Goal: Task Accomplishment & Management: Use online tool/utility

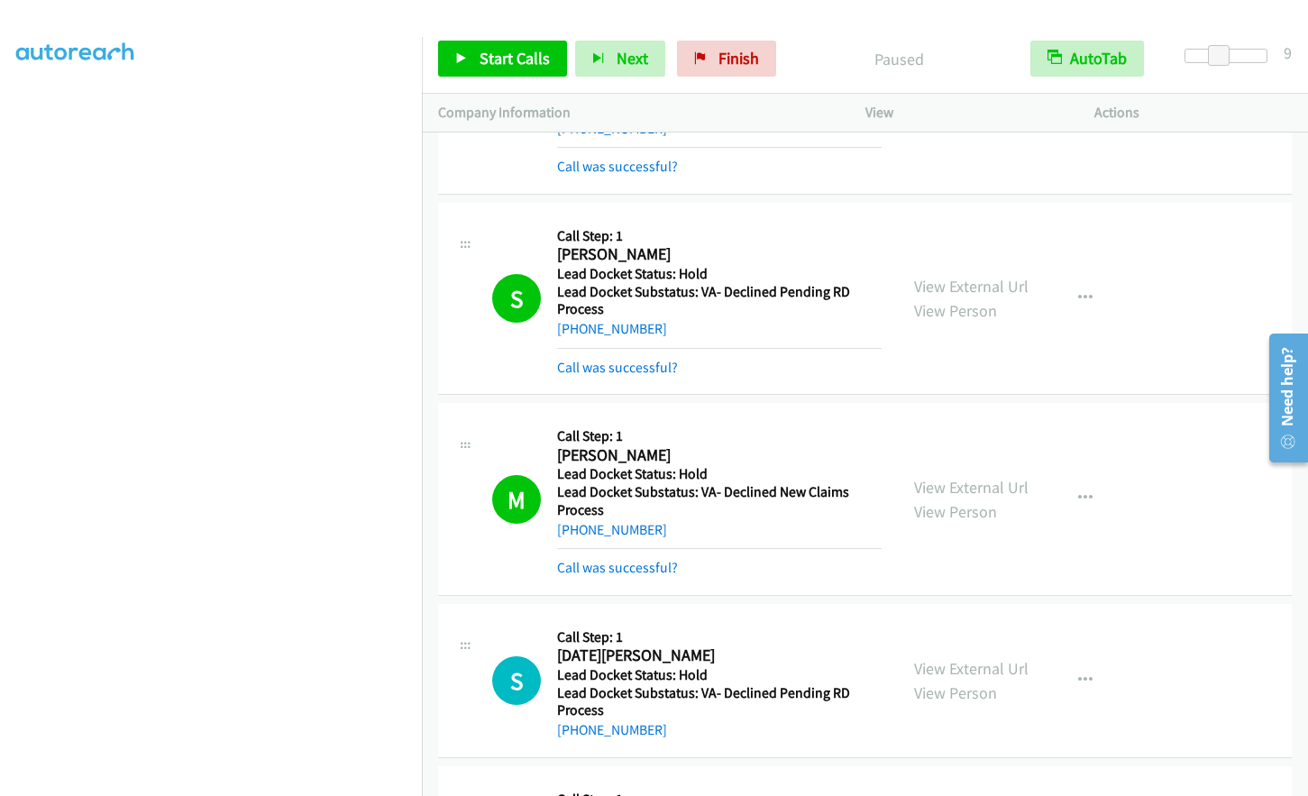
scroll to position [215, 0]
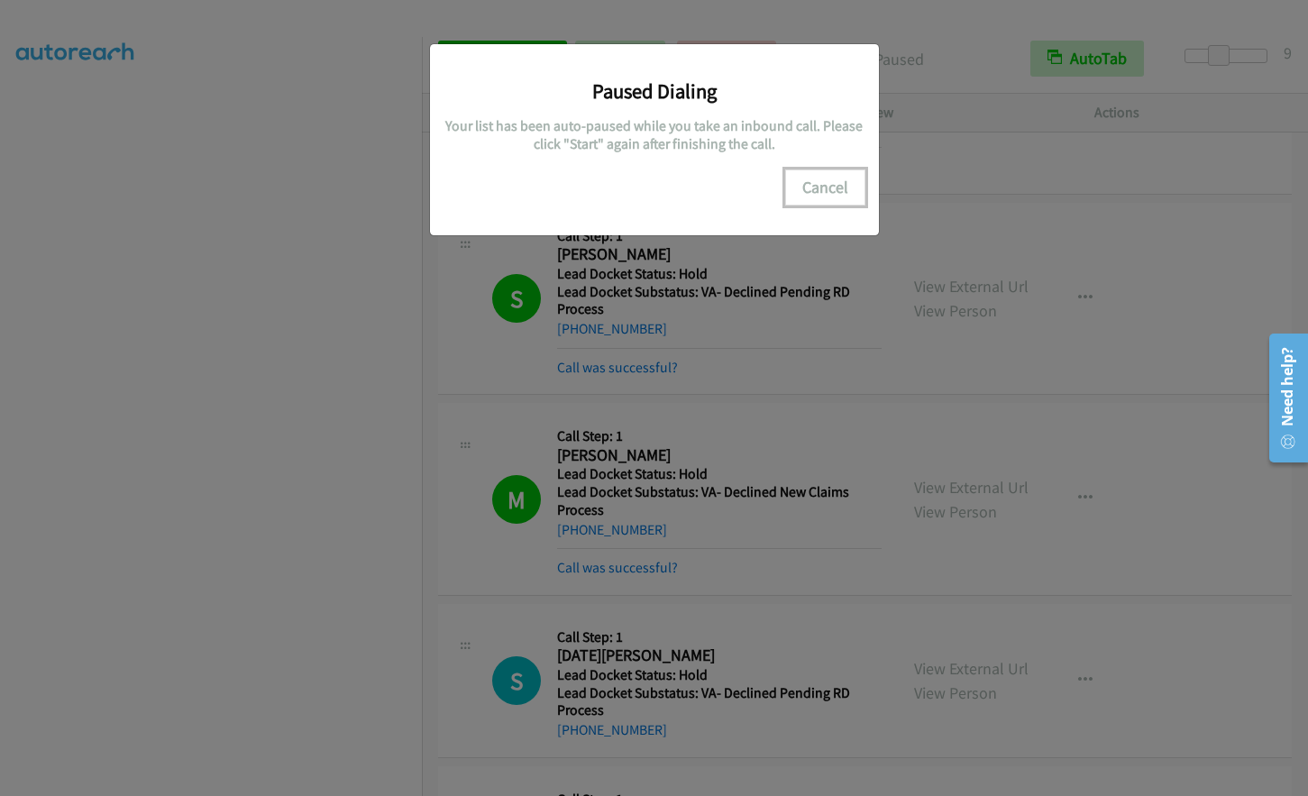
click at [832, 185] on button "Cancel" at bounding box center [825, 188] width 80 height 36
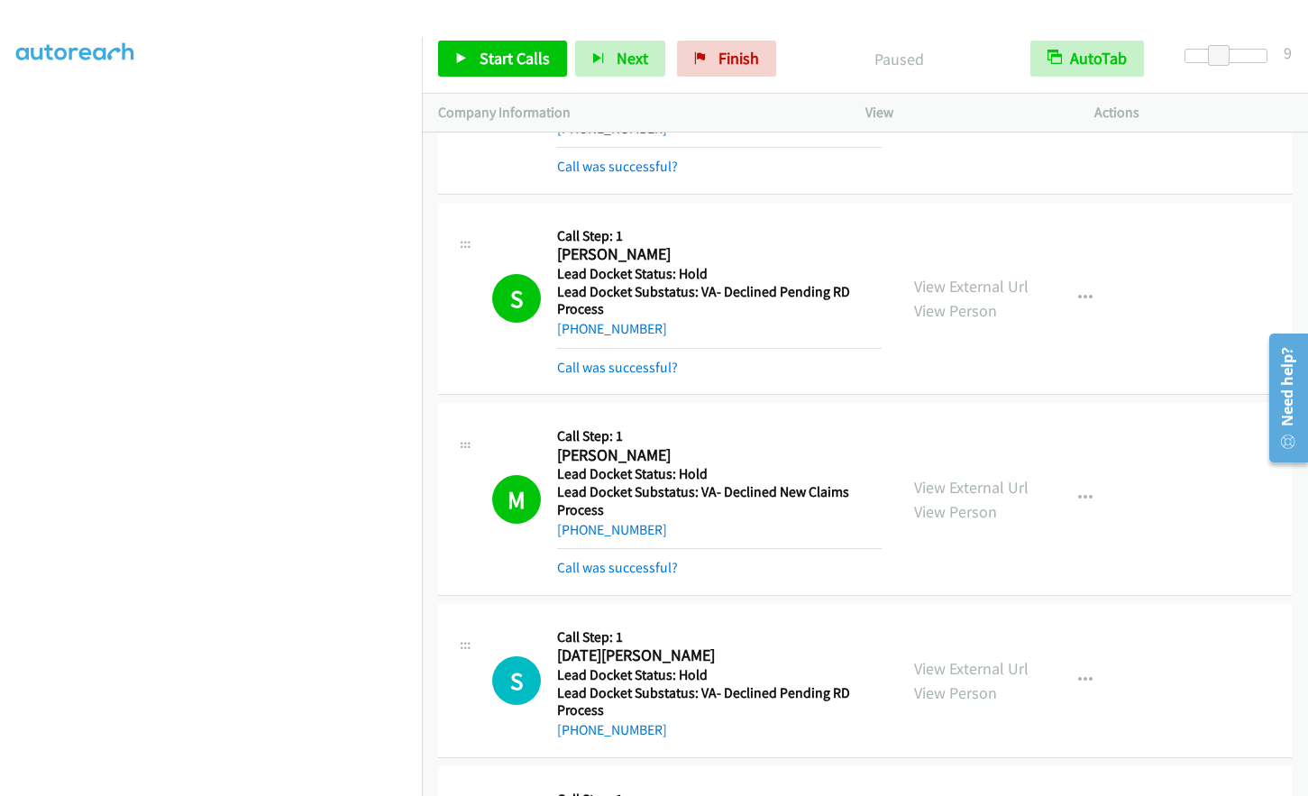
scroll to position [0, 0]
click at [506, 60] on span "Start Calls" at bounding box center [515, 58] width 70 height 21
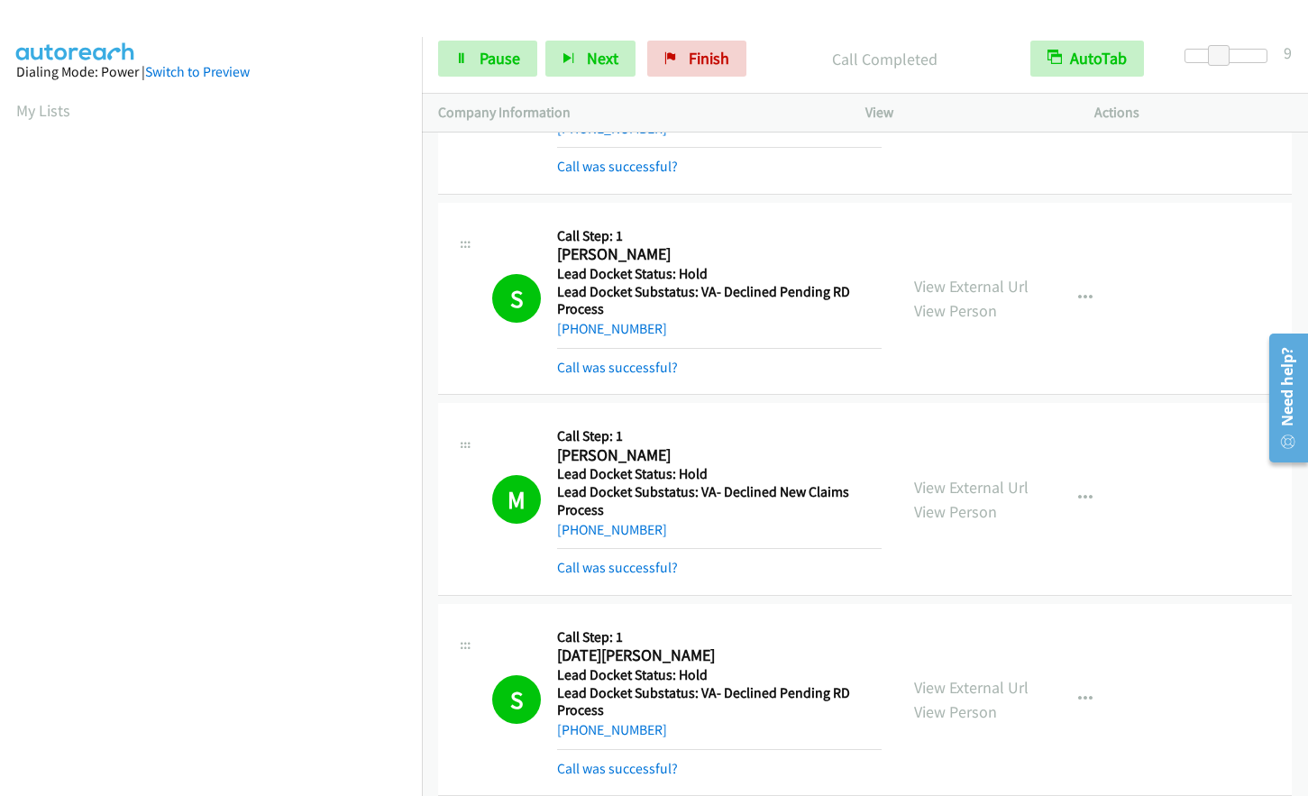
scroll to position [216, 0]
click at [479, 41] on link "Pause" at bounding box center [487, 59] width 99 height 36
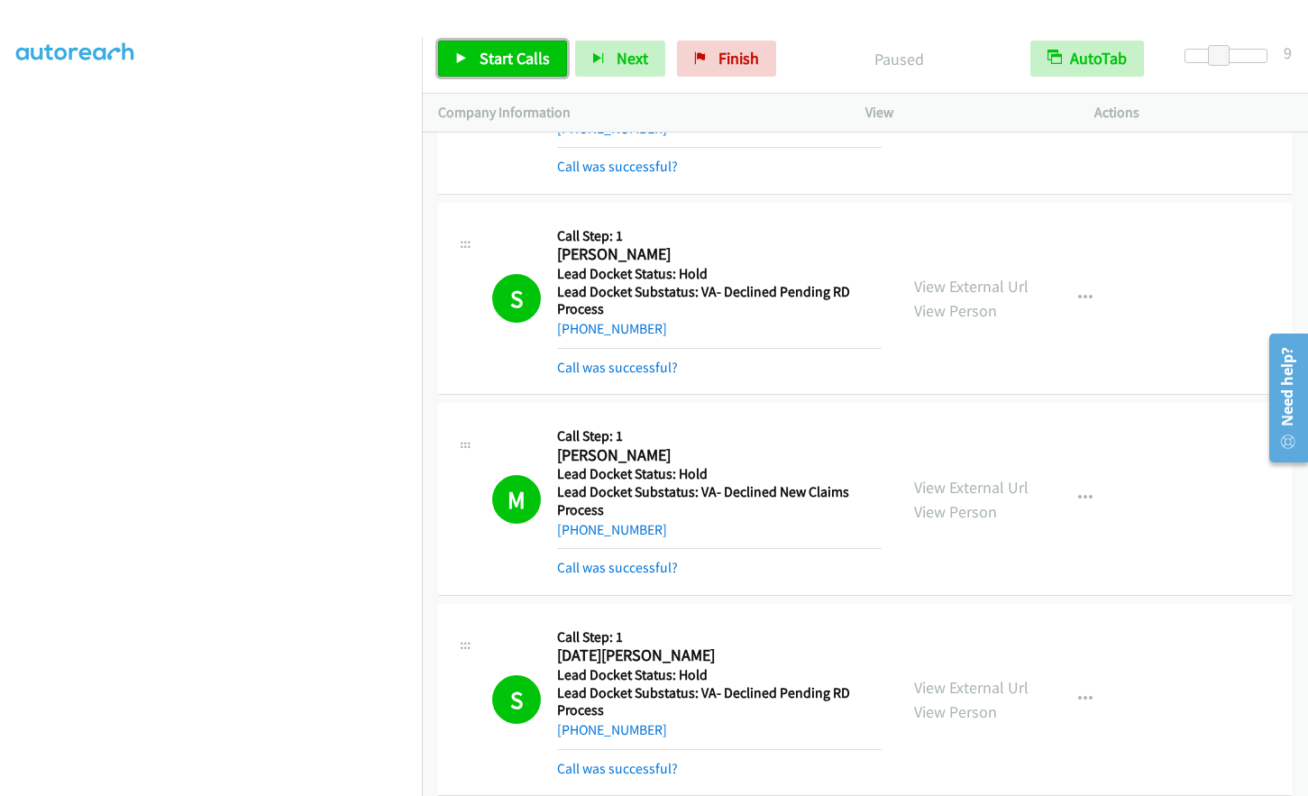
click at [485, 56] on span "Start Calls" at bounding box center [515, 58] width 70 height 21
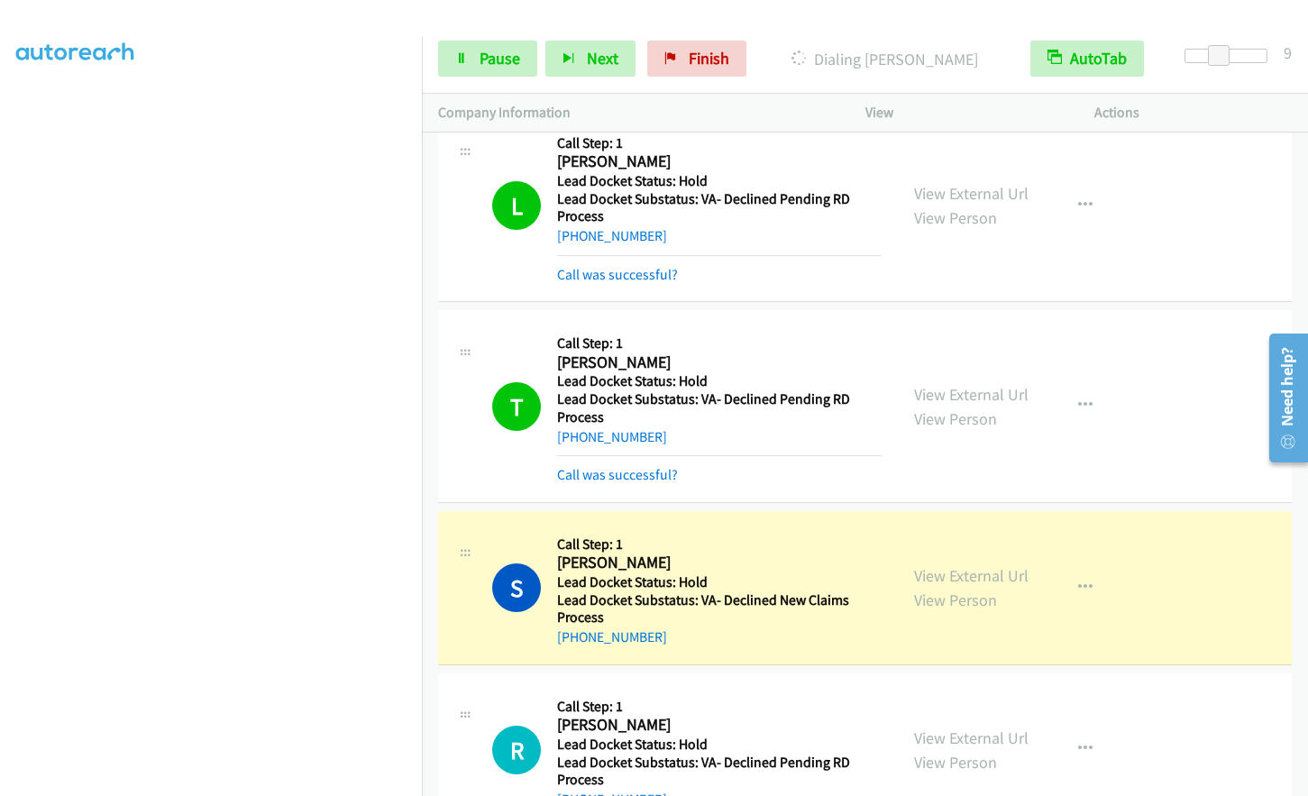
scroll to position [11042, 0]
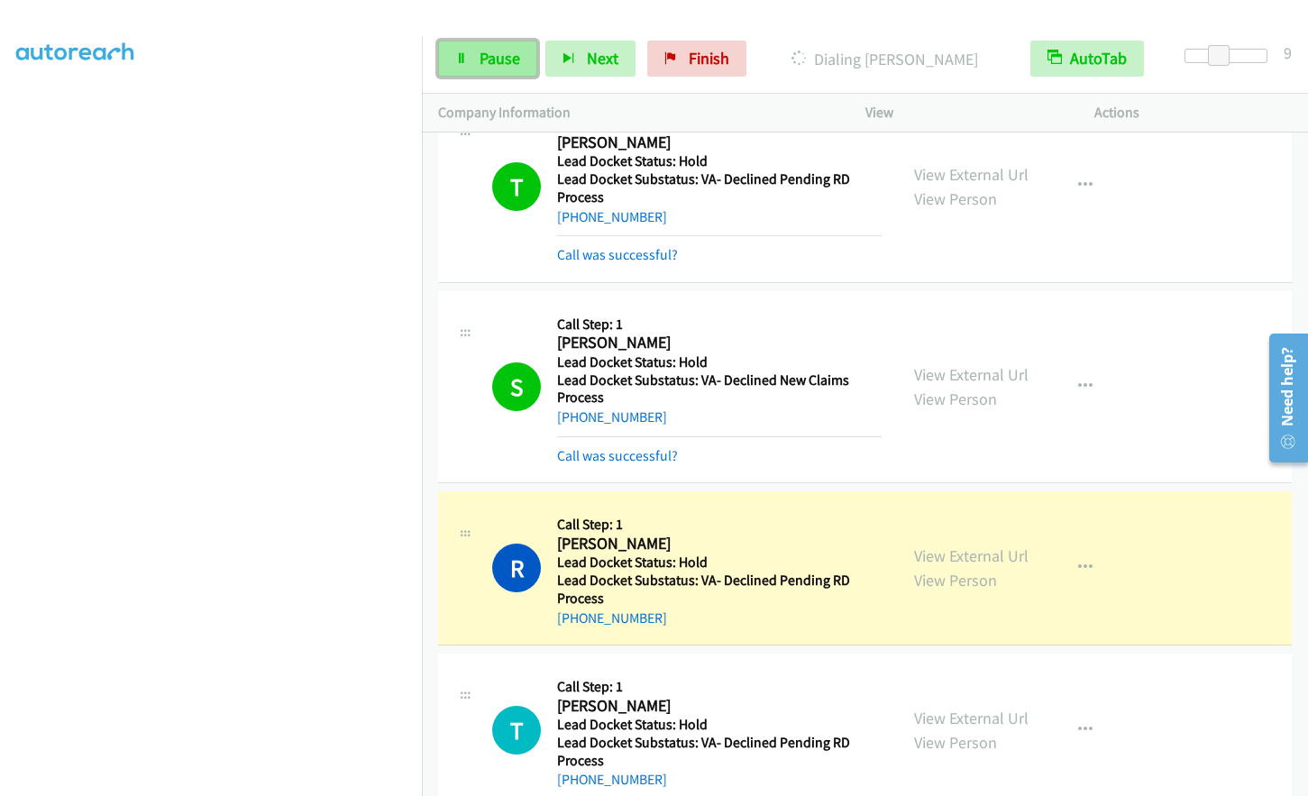
click at [475, 57] on link "Pause" at bounding box center [487, 59] width 99 height 36
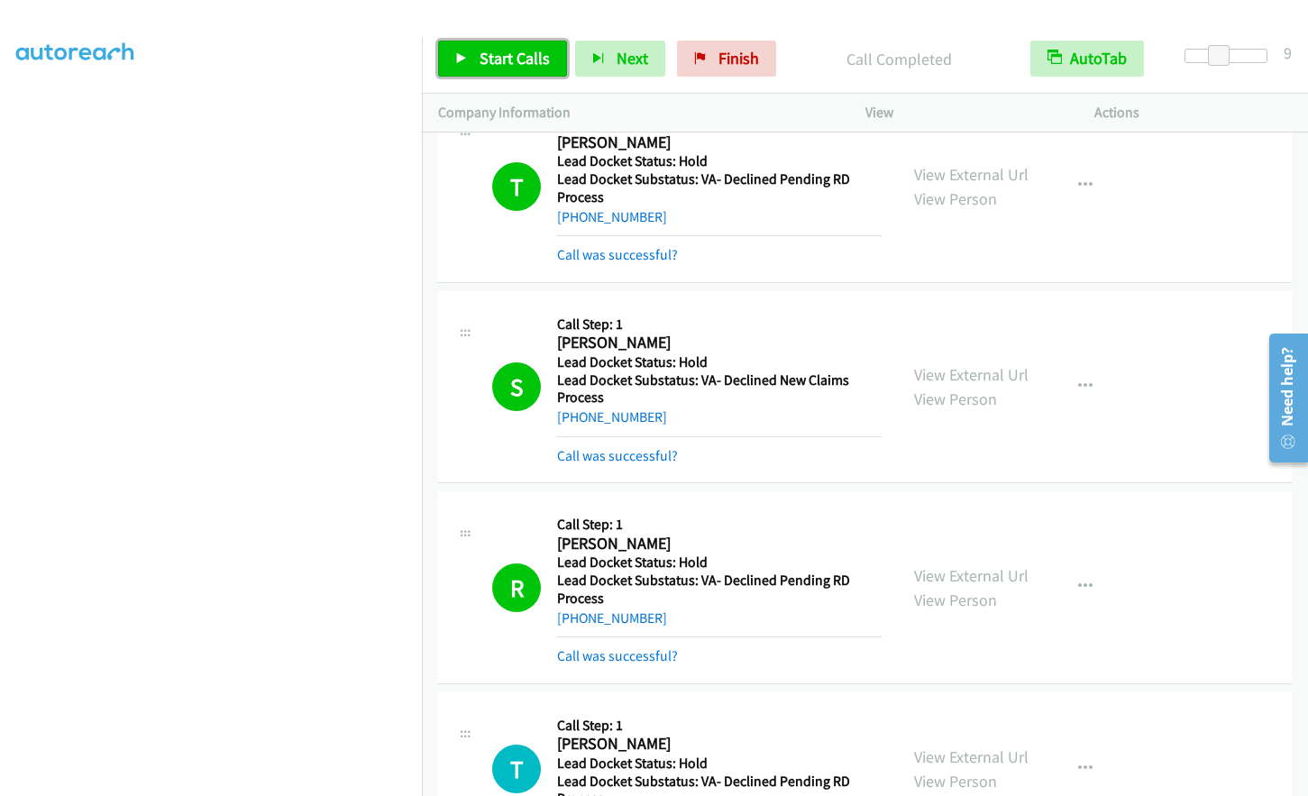
click at [496, 54] on span "Start Calls" at bounding box center [515, 58] width 70 height 21
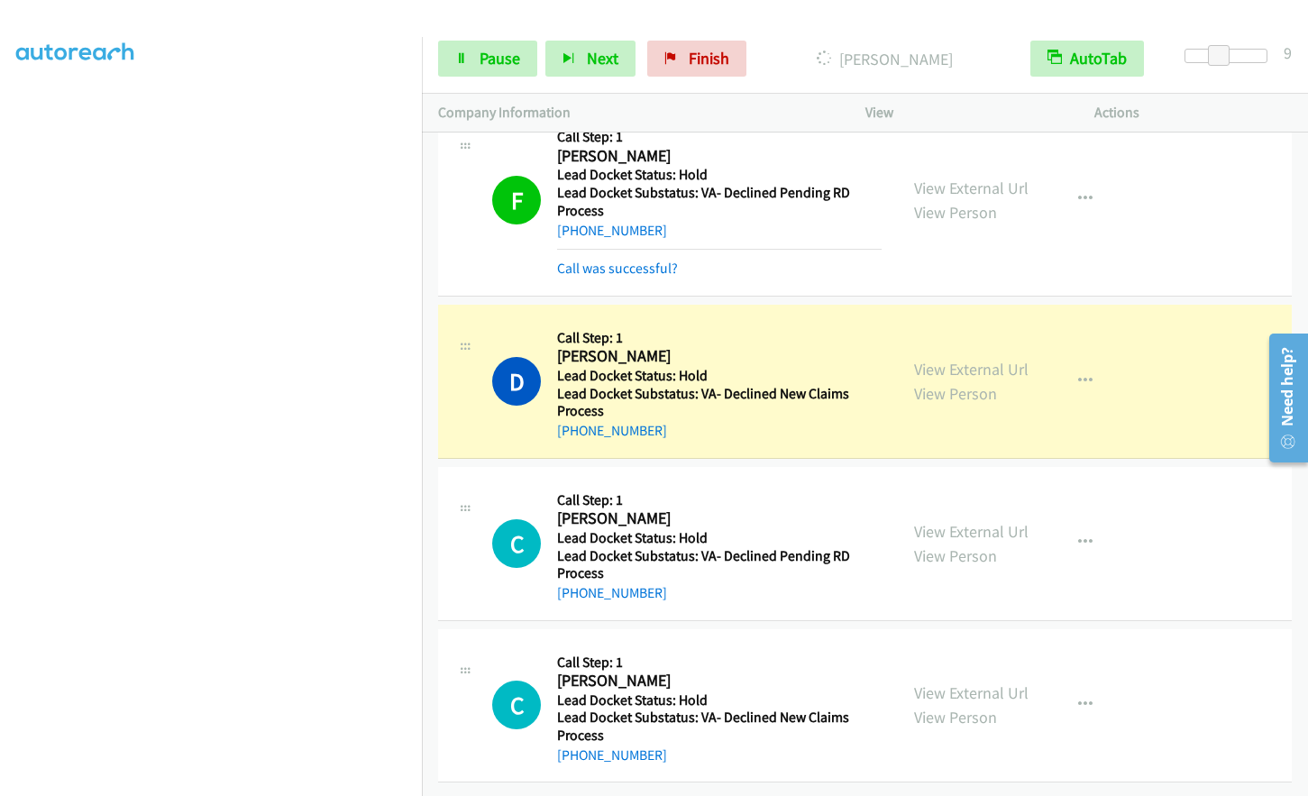
scroll to position [12246, 0]
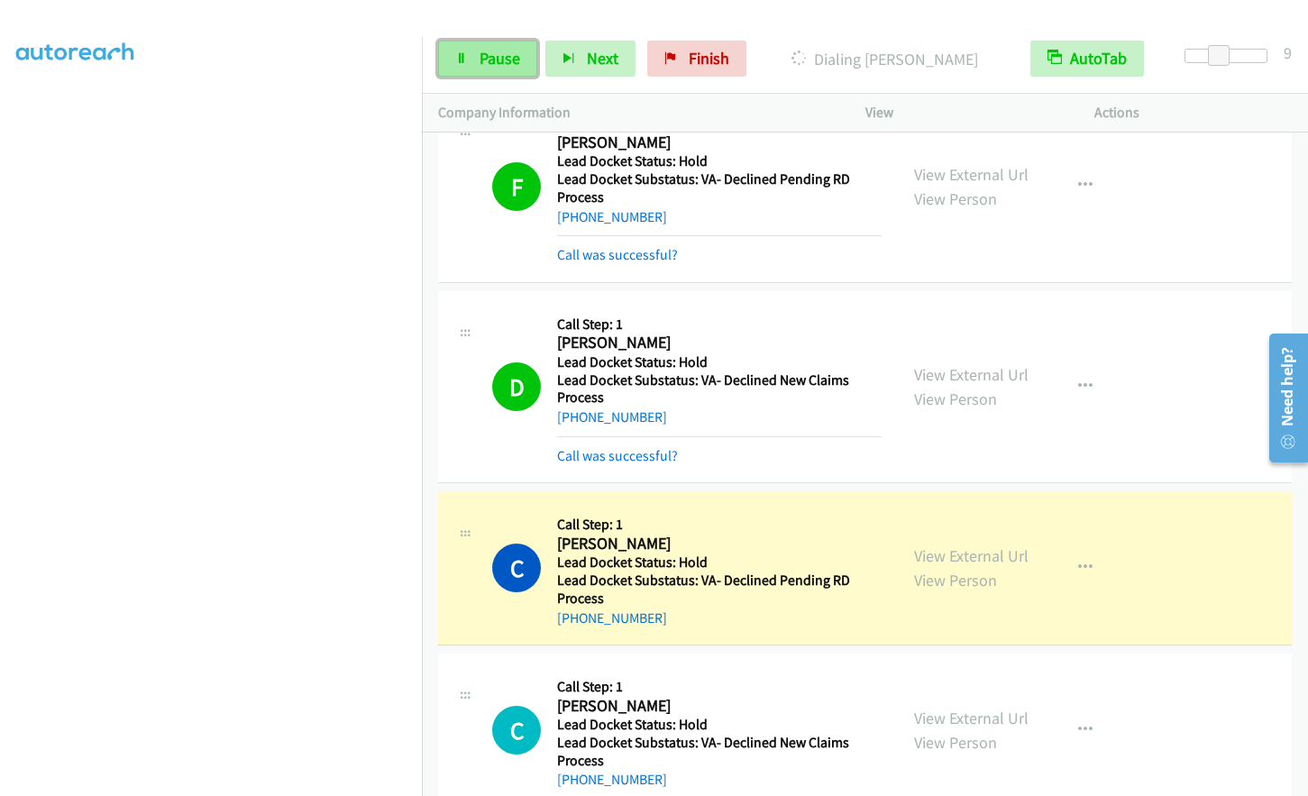
click at [460, 59] on icon at bounding box center [461, 59] width 13 height 13
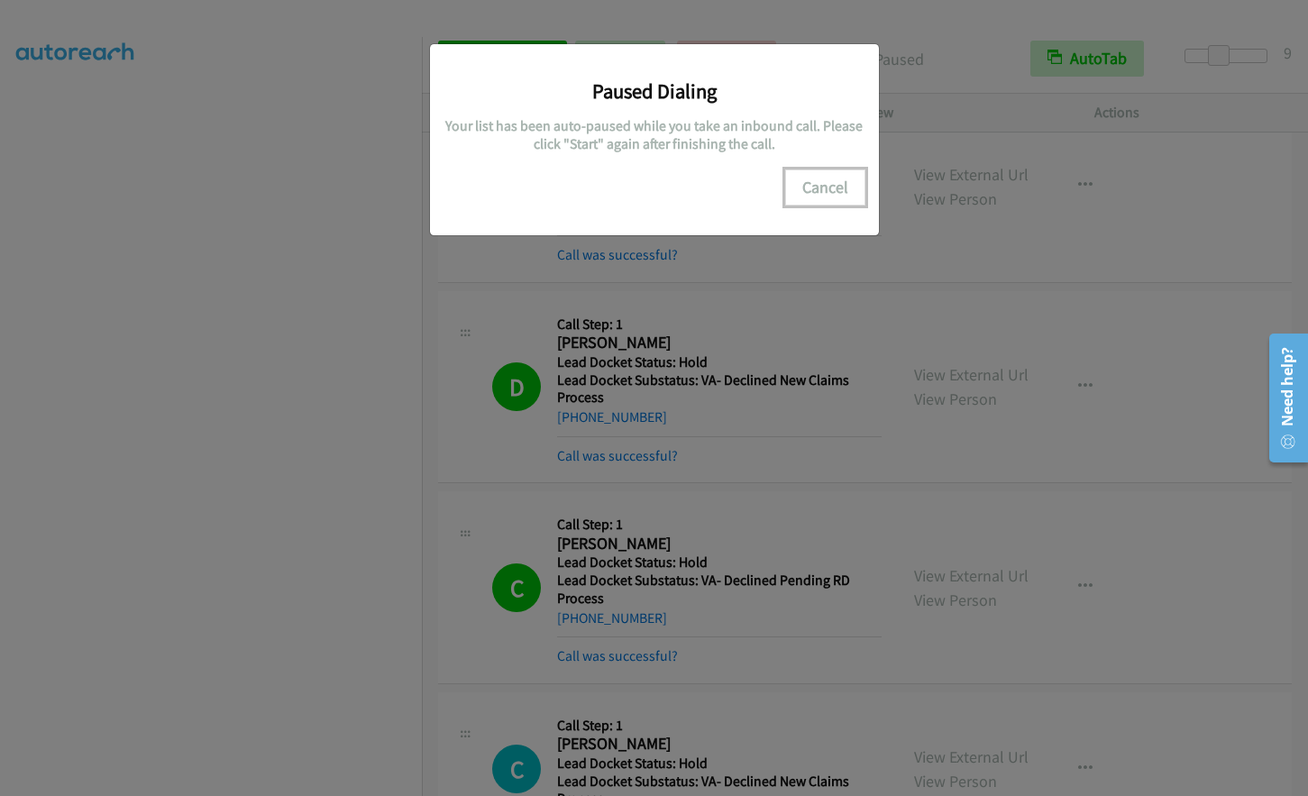
drag, startPoint x: 831, startPoint y: 185, endPoint x: 628, endPoint y: 317, distance: 242.6
click at [830, 185] on button "Cancel" at bounding box center [825, 188] width 80 height 36
click at [841, 176] on button "Cancel" at bounding box center [825, 188] width 80 height 36
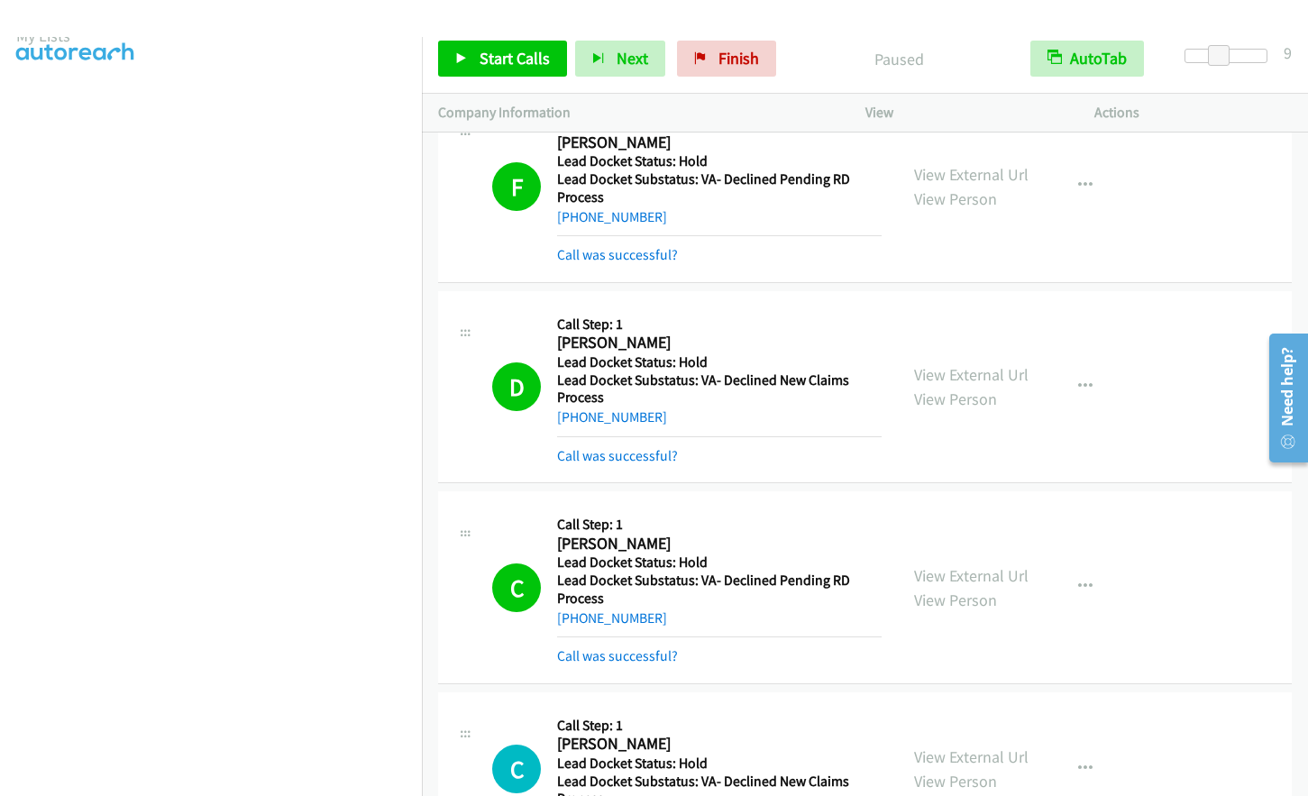
scroll to position [0, 0]
click at [493, 59] on span "Start Calls" at bounding box center [515, 58] width 70 height 21
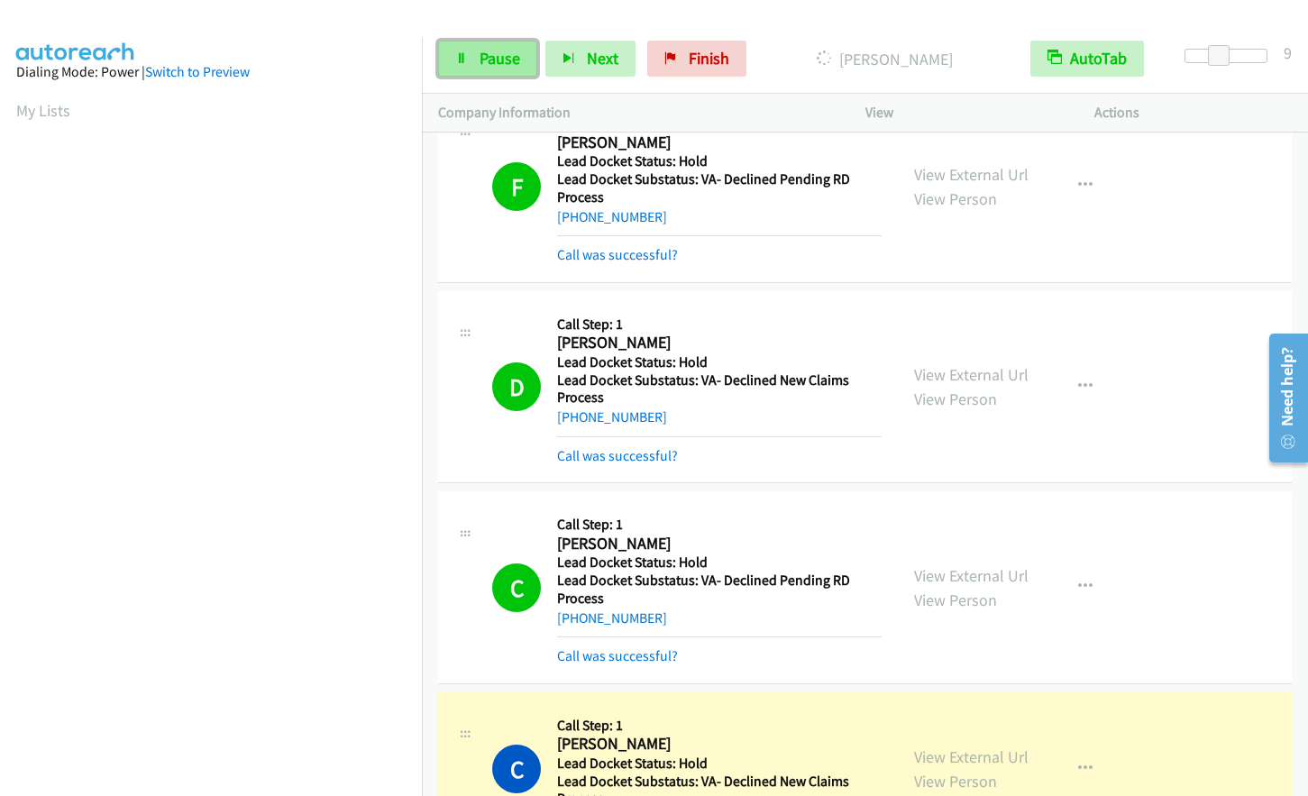
click at [500, 63] on span "Pause" at bounding box center [500, 58] width 41 height 21
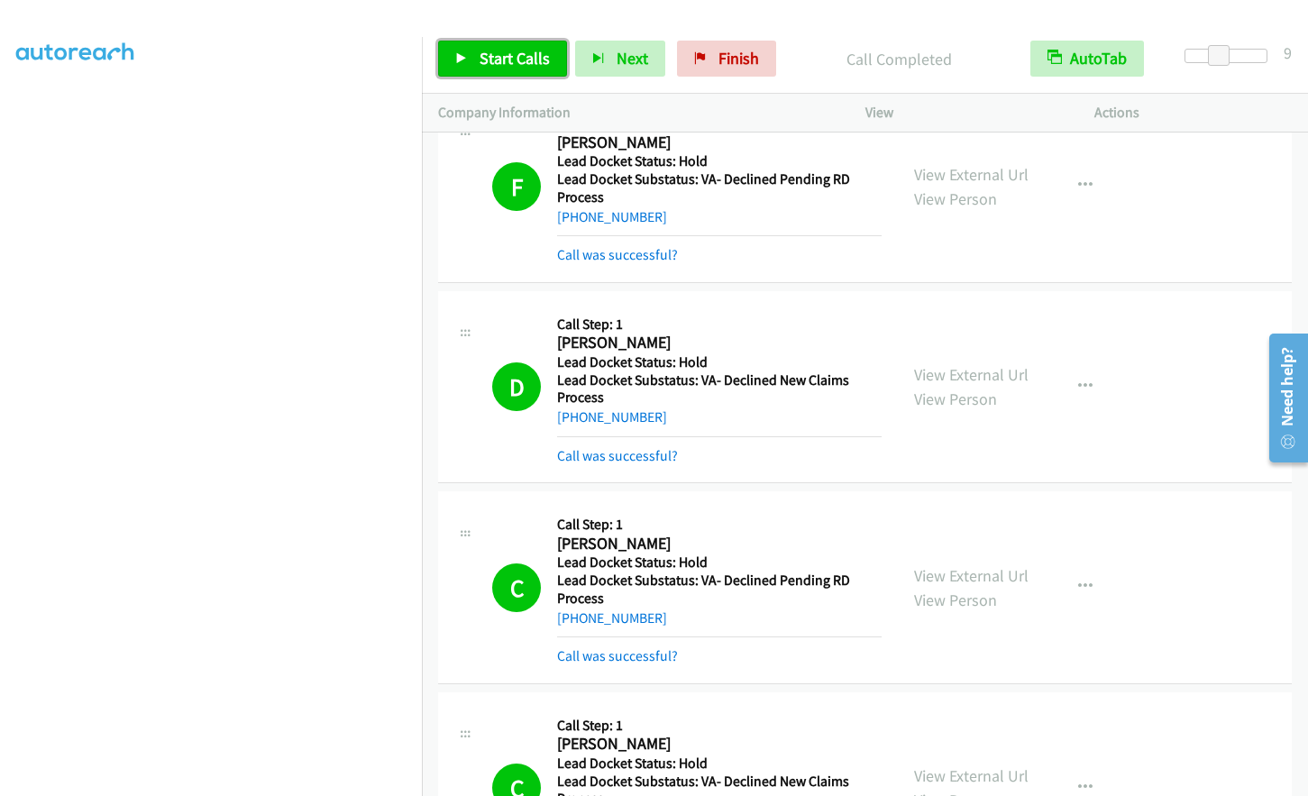
click at [500, 59] on span "Start Calls" at bounding box center [515, 58] width 70 height 21
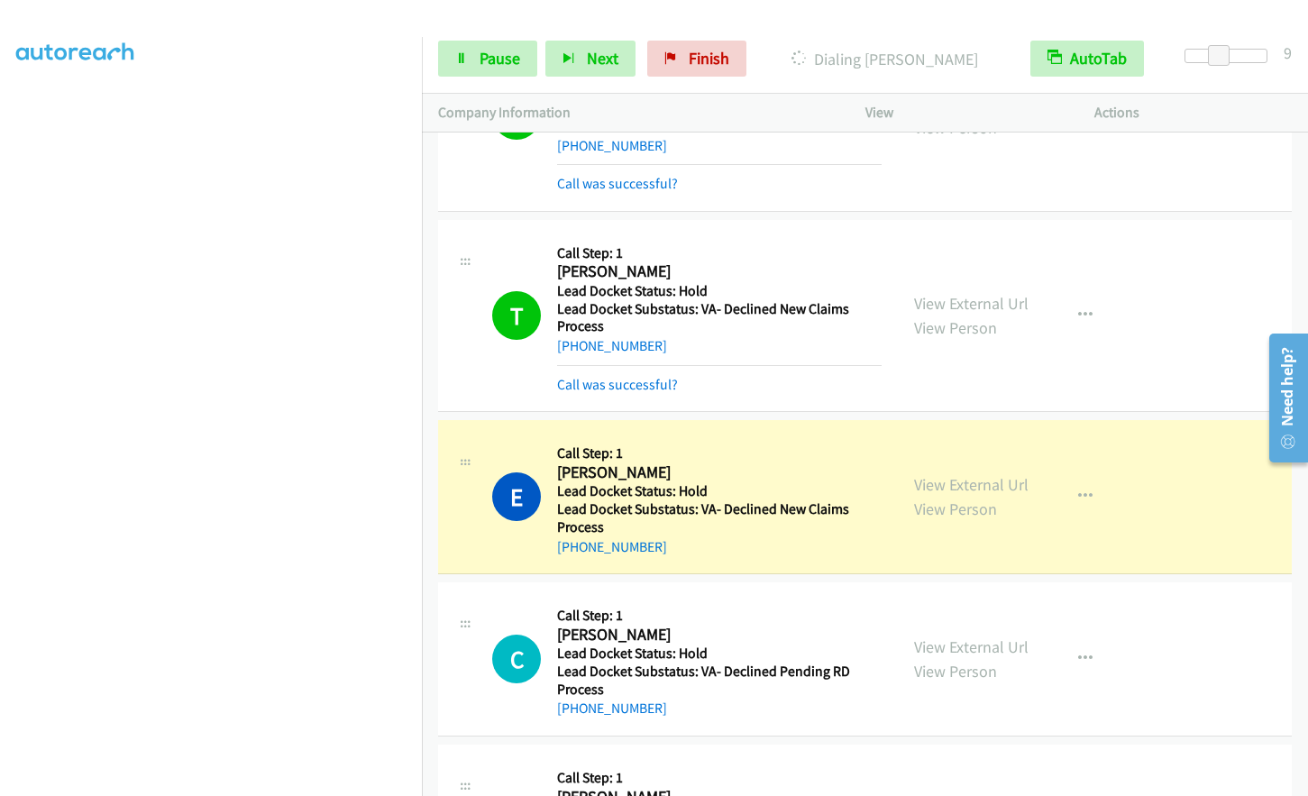
scroll to position [13157, 0]
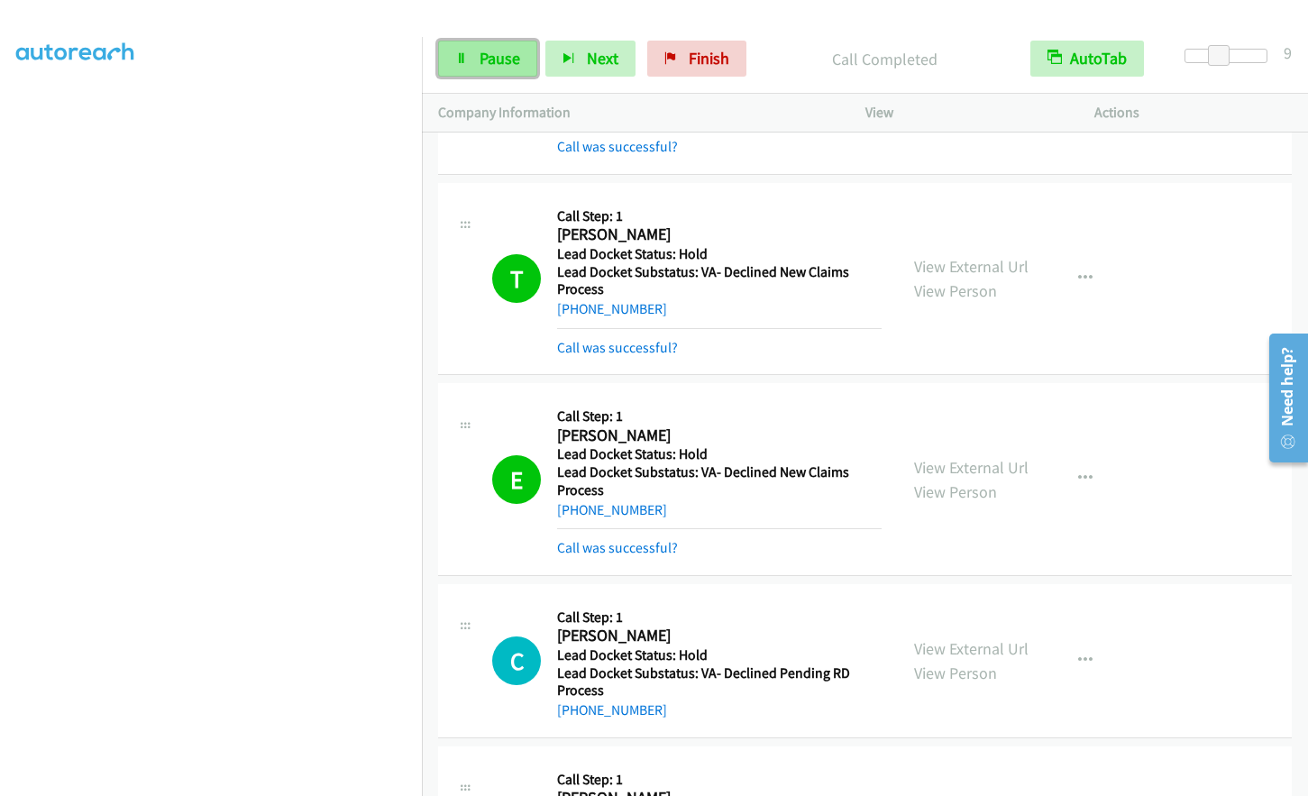
click at [503, 62] on span "Pause" at bounding box center [500, 58] width 41 height 21
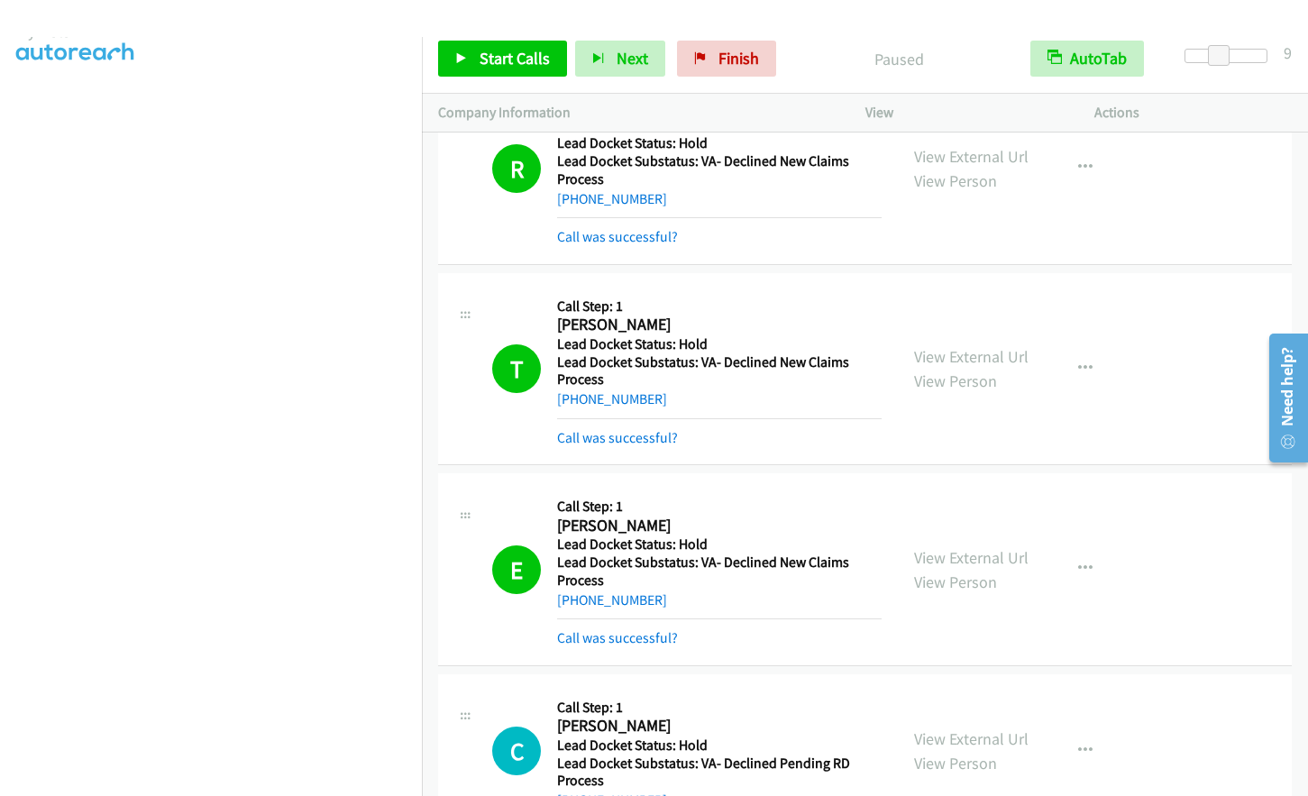
scroll to position [0, 0]
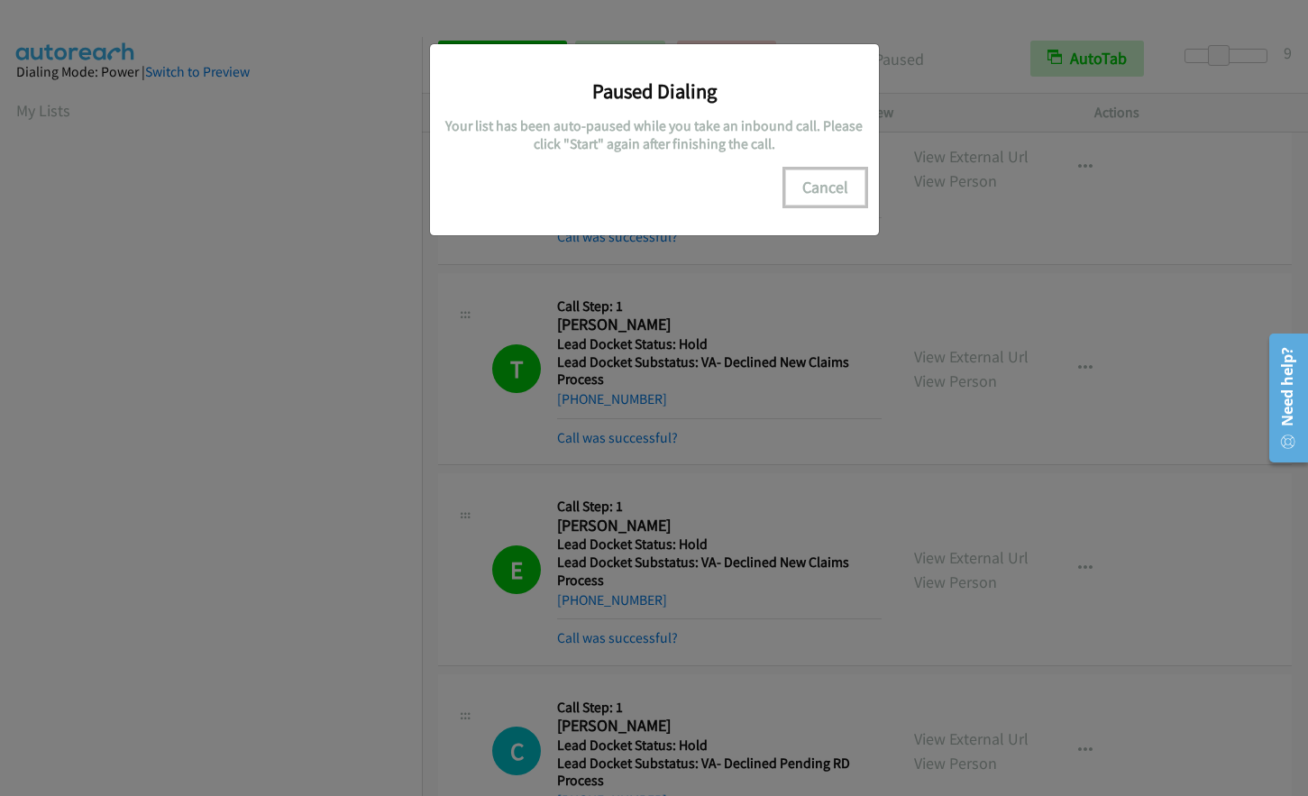
click at [819, 186] on button "Cancel" at bounding box center [825, 188] width 80 height 36
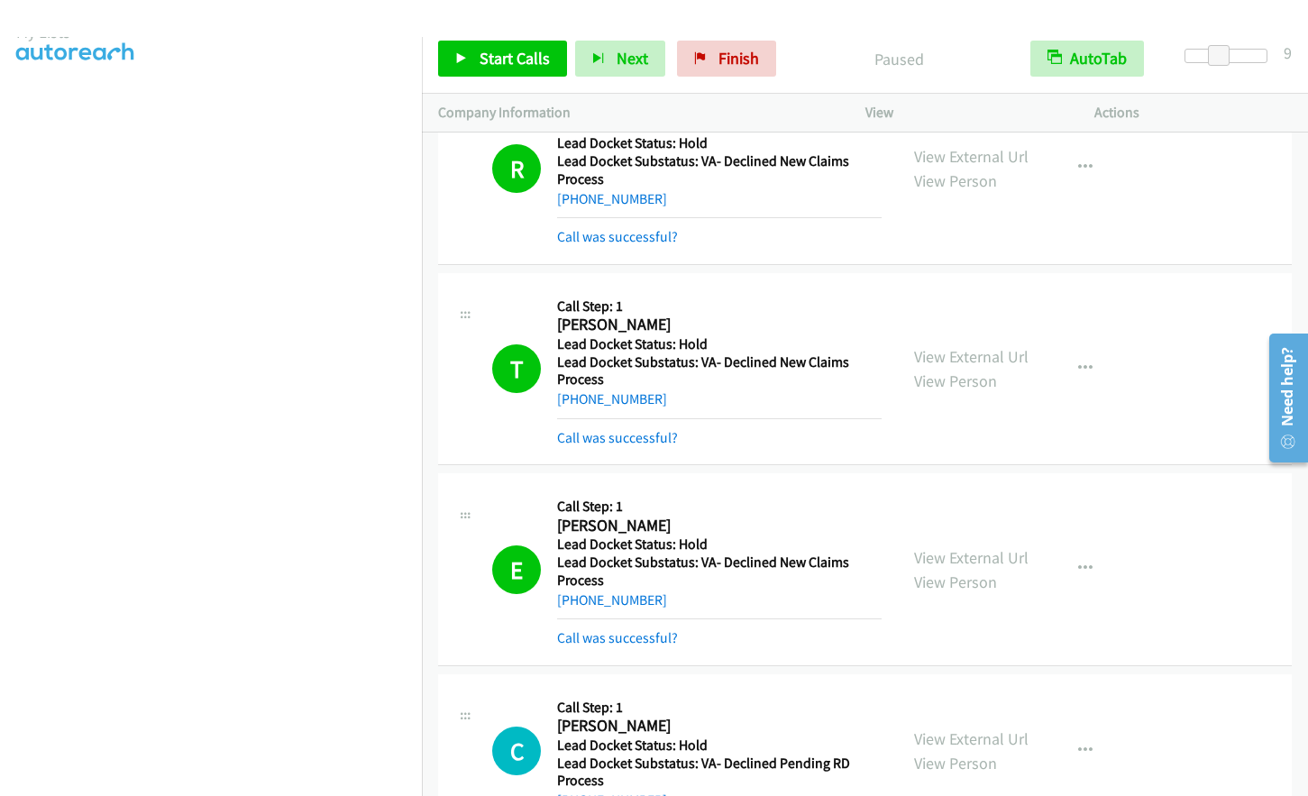
scroll to position [215, 0]
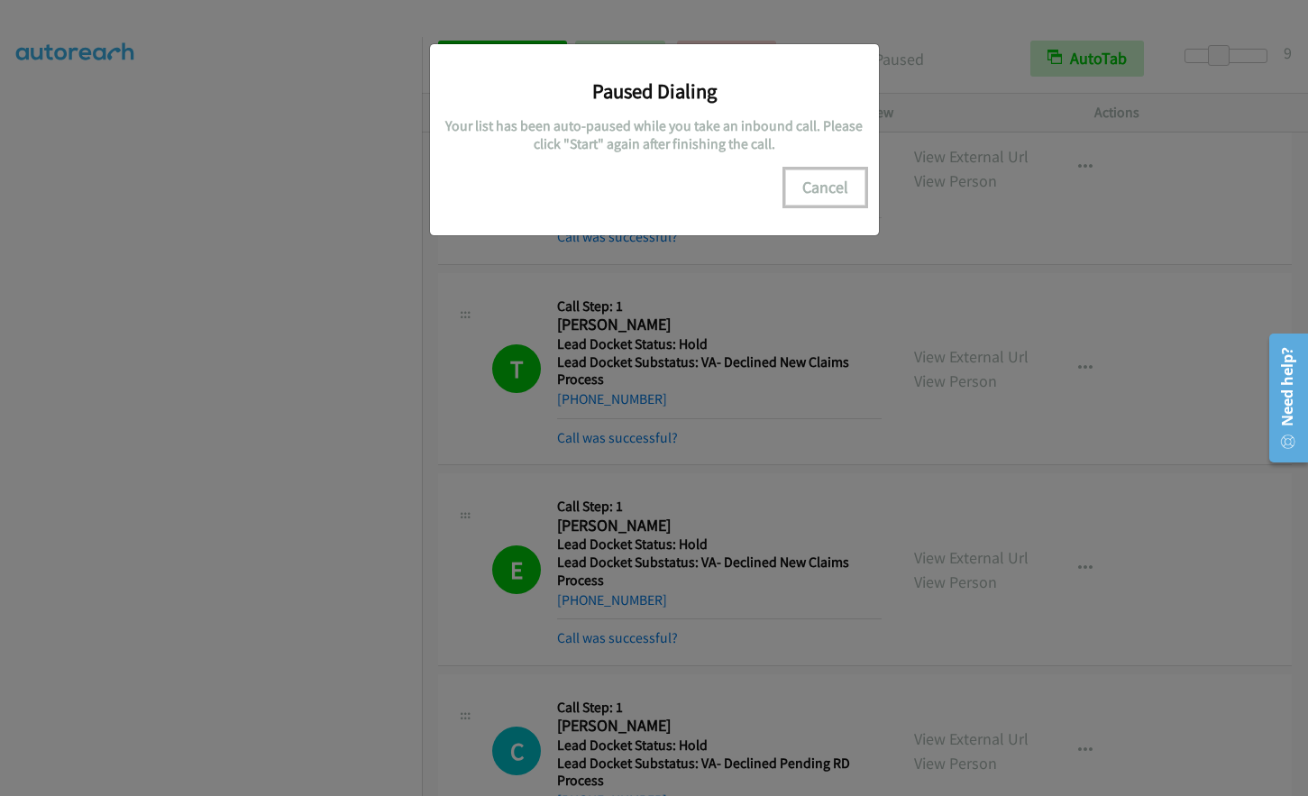
drag, startPoint x: 822, startPoint y: 175, endPoint x: 431, endPoint y: 465, distance: 487.3
click at [821, 178] on button "Cancel" at bounding box center [825, 188] width 80 height 36
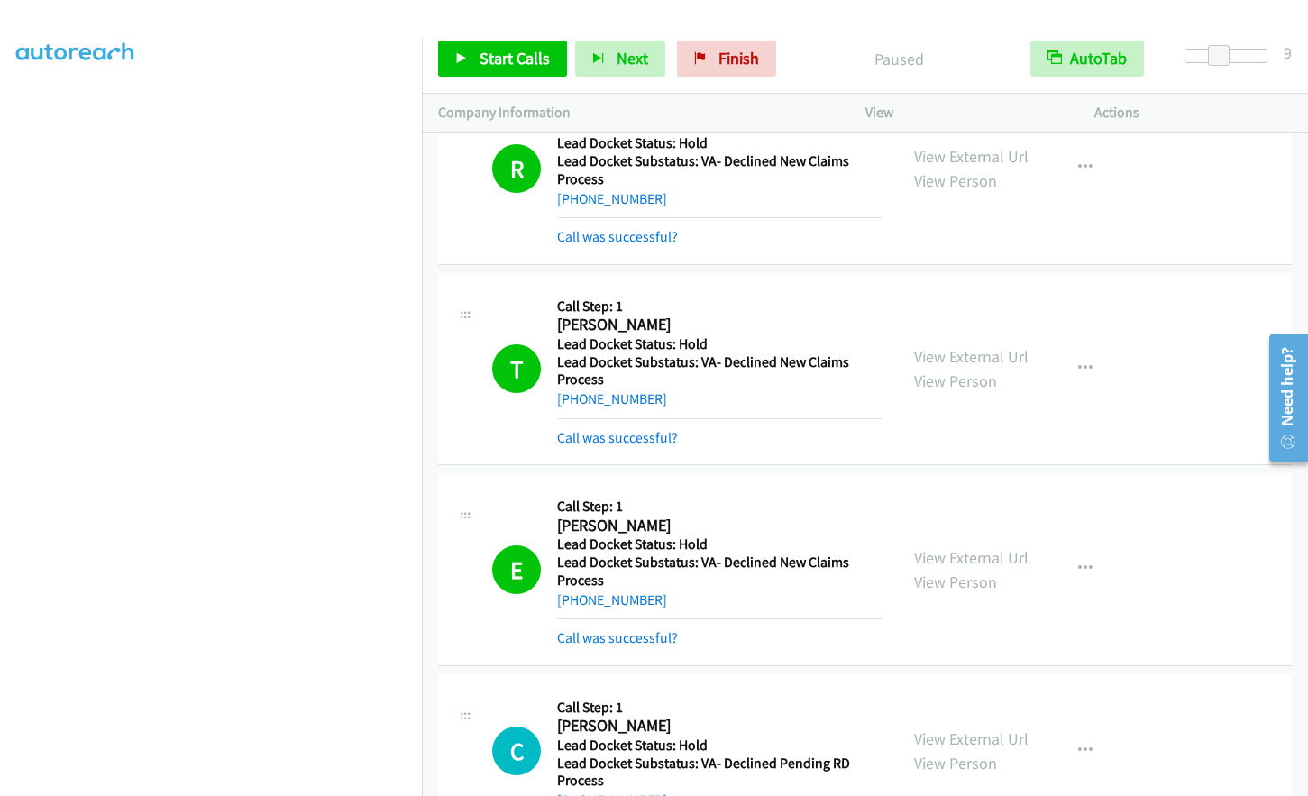
scroll to position [0, 0]
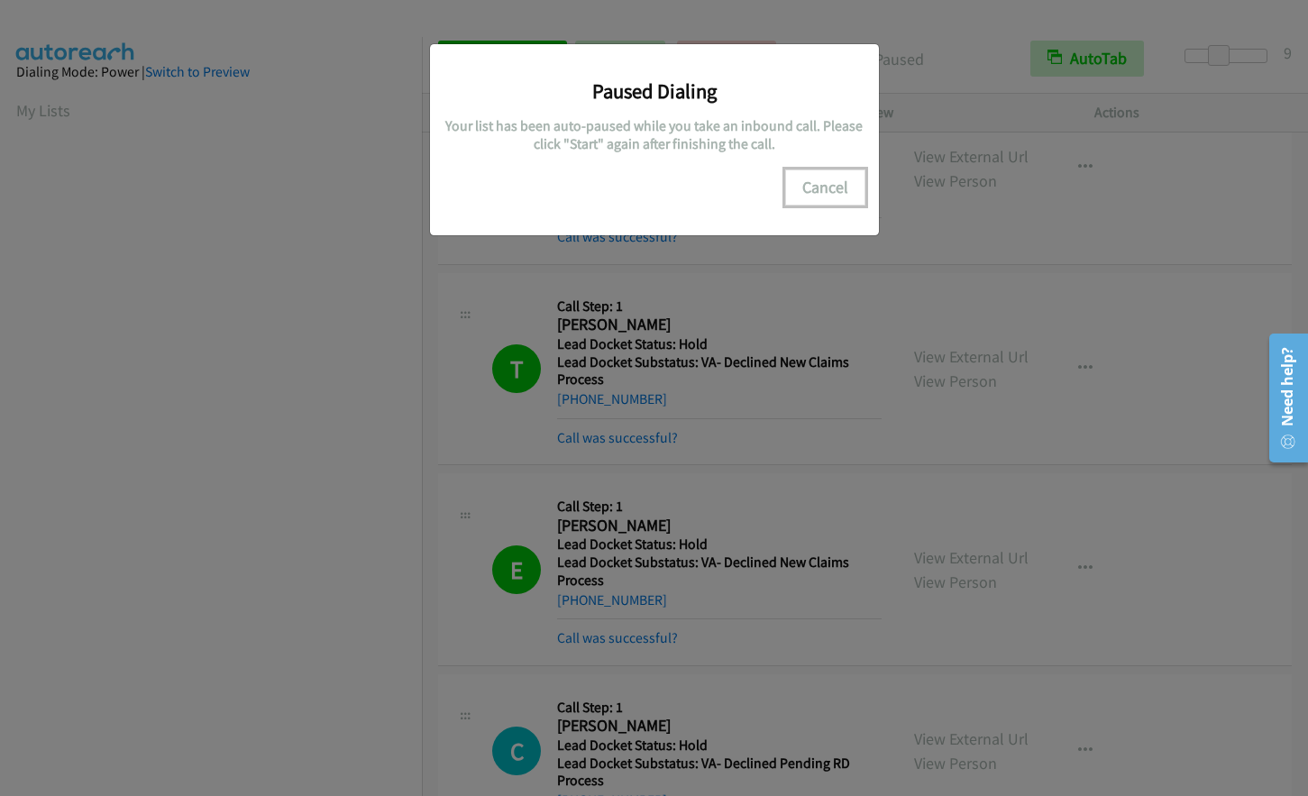
click at [823, 186] on button "Cancel" at bounding box center [825, 188] width 80 height 36
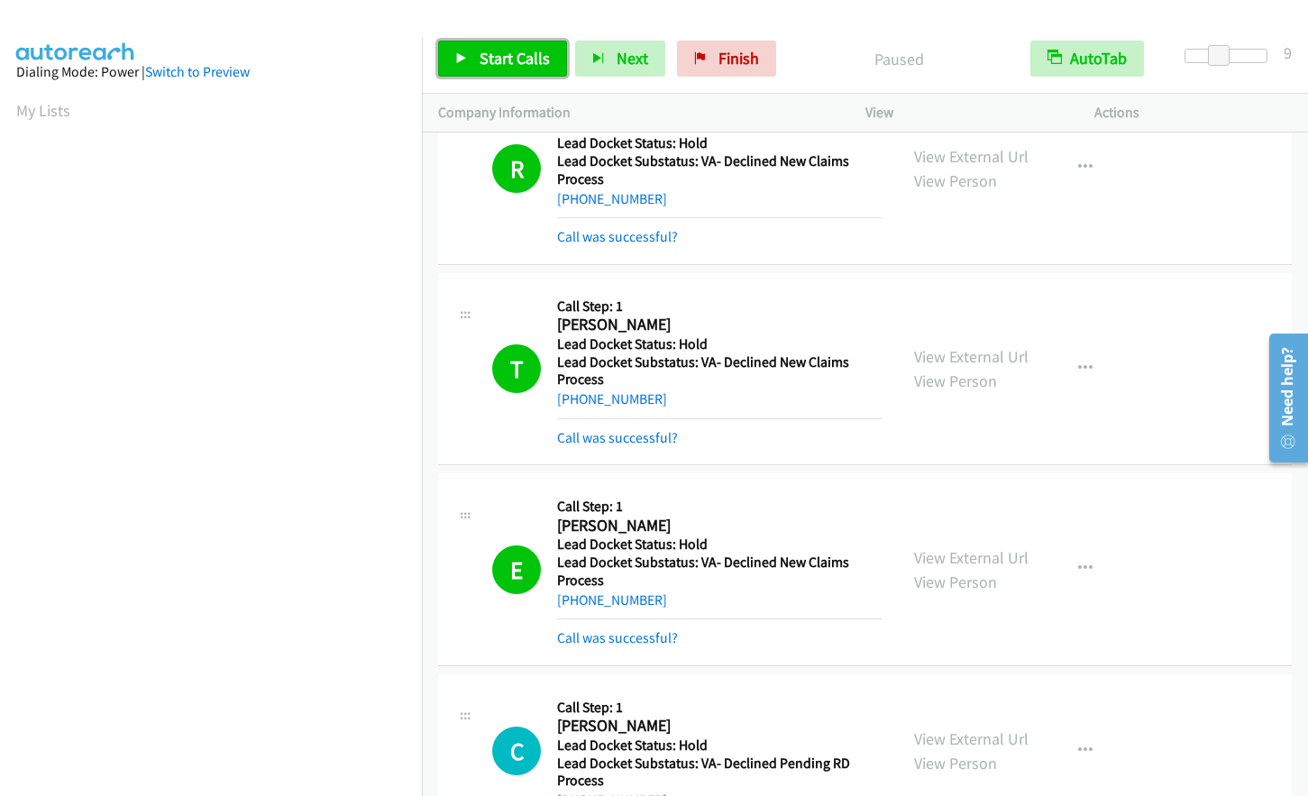
click at [491, 61] on span "Start Calls" at bounding box center [515, 58] width 70 height 21
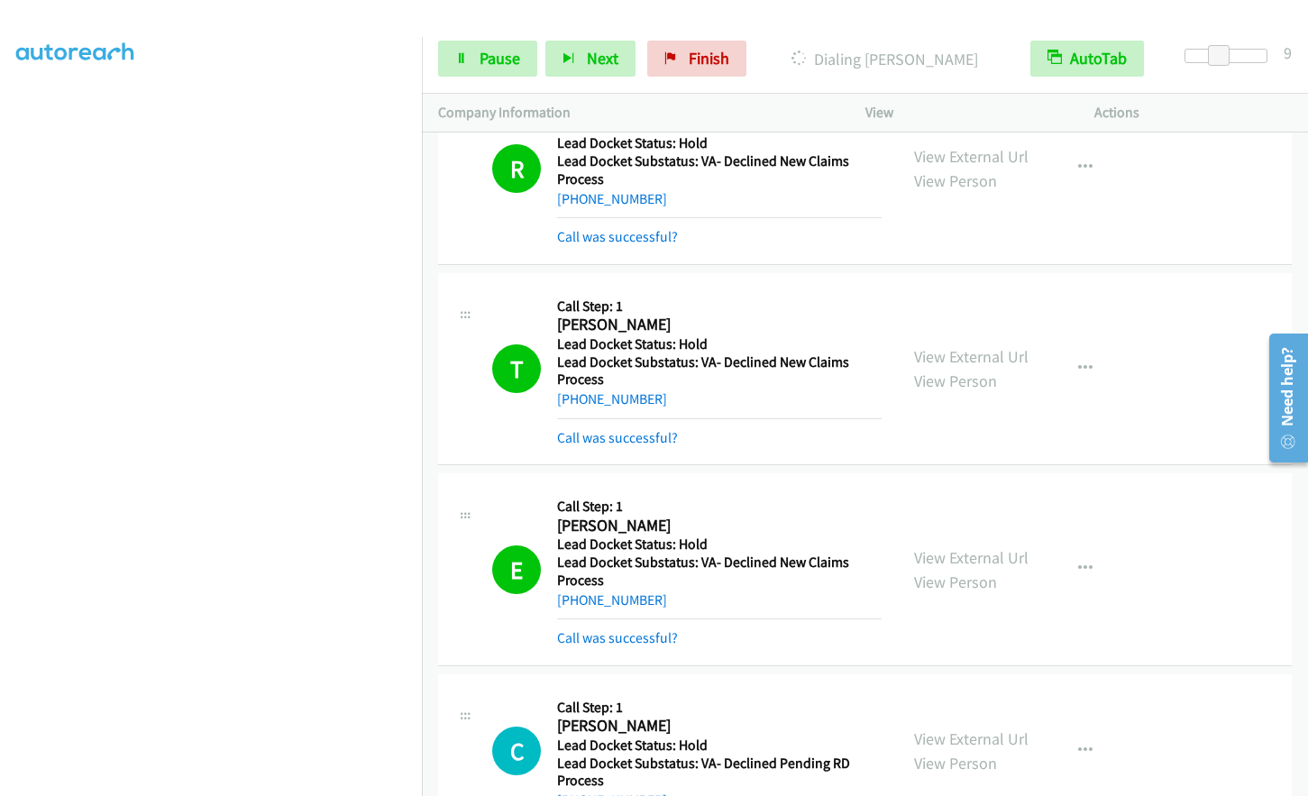
scroll to position [215, 0]
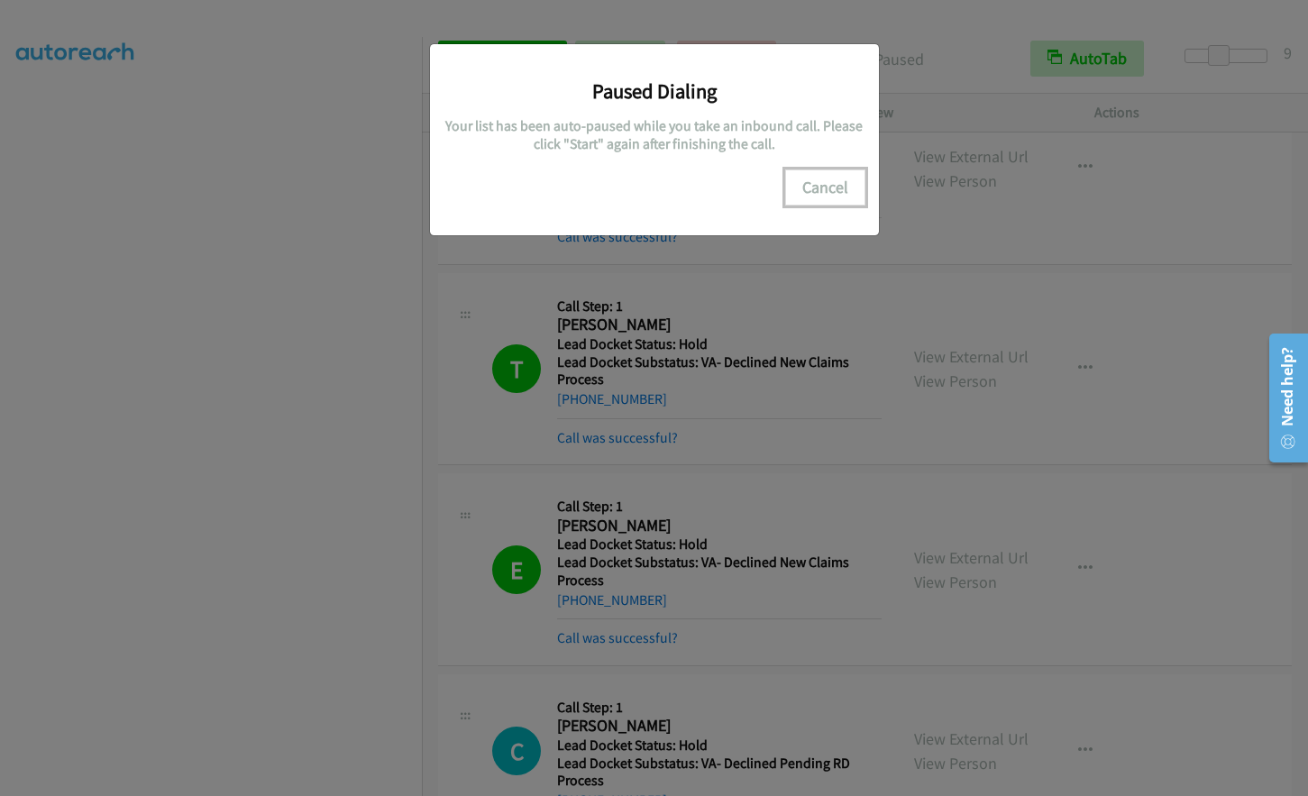
click at [850, 184] on button "Cancel" at bounding box center [825, 188] width 80 height 36
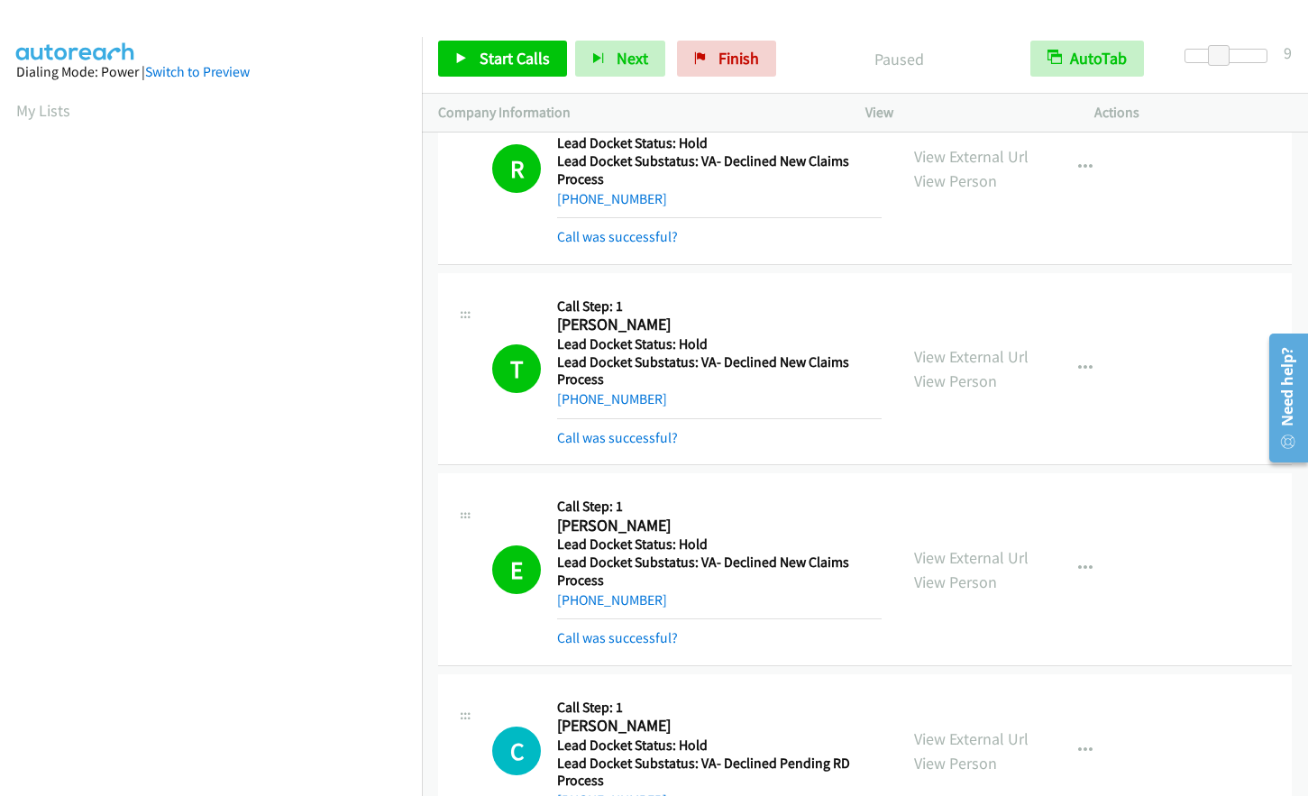
scroll to position [216, 0]
click at [494, 64] on span "Start Calls" at bounding box center [515, 58] width 70 height 21
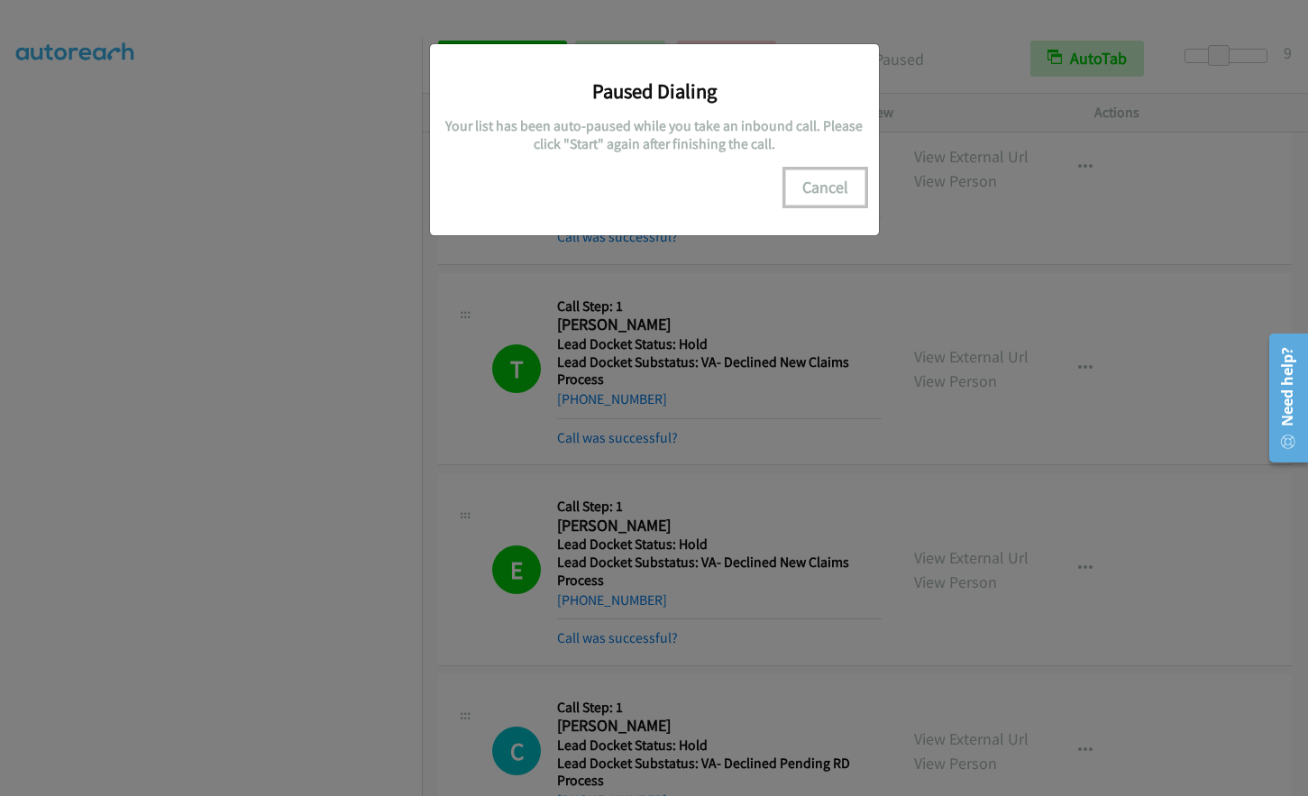
click at [824, 194] on button "Cancel" at bounding box center [825, 188] width 80 height 36
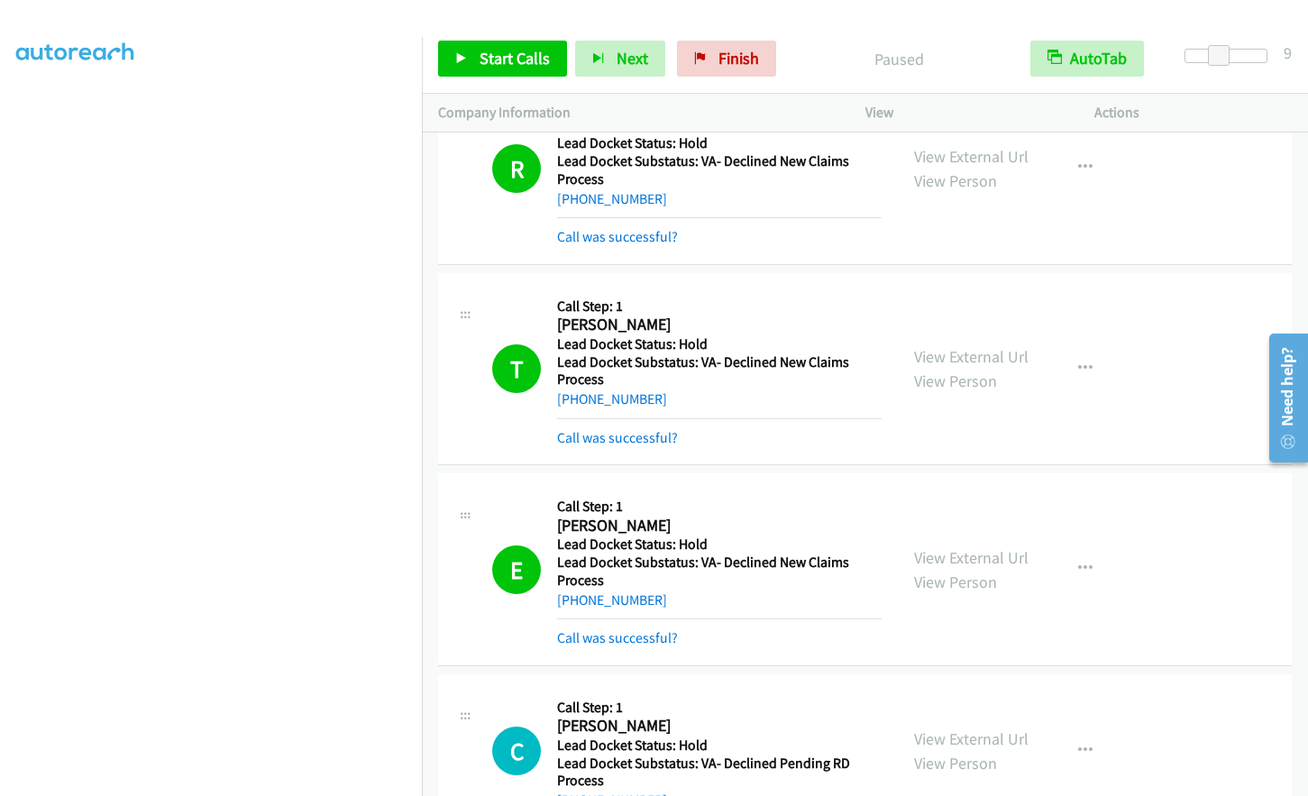
click at [470, 78] on div "Start Calls Pause Next Finish Paused AutoTab AutoTab 9" at bounding box center [865, 58] width 886 height 69
click at [482, 56] on span "Start Calls" at bounding box center [515, 58] width 70 height 21
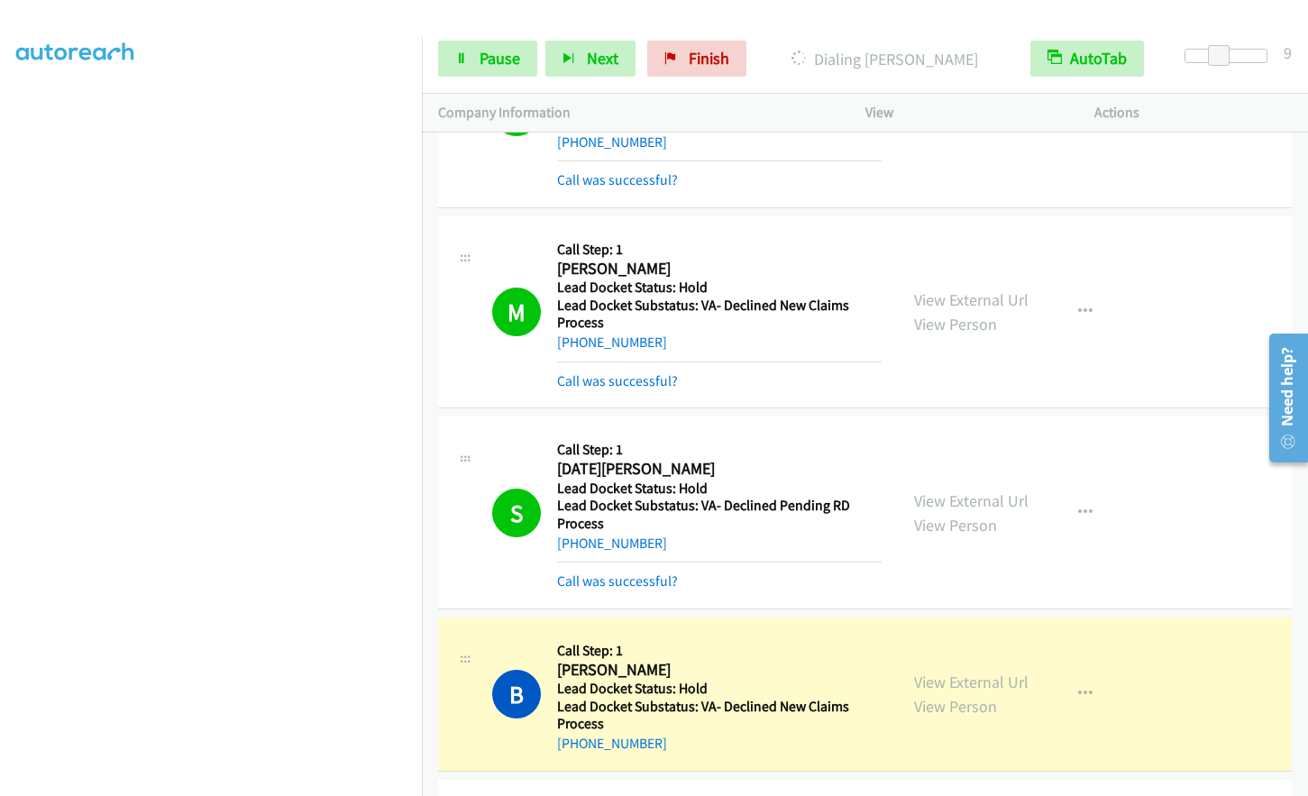
scroll to position [10513, 0]
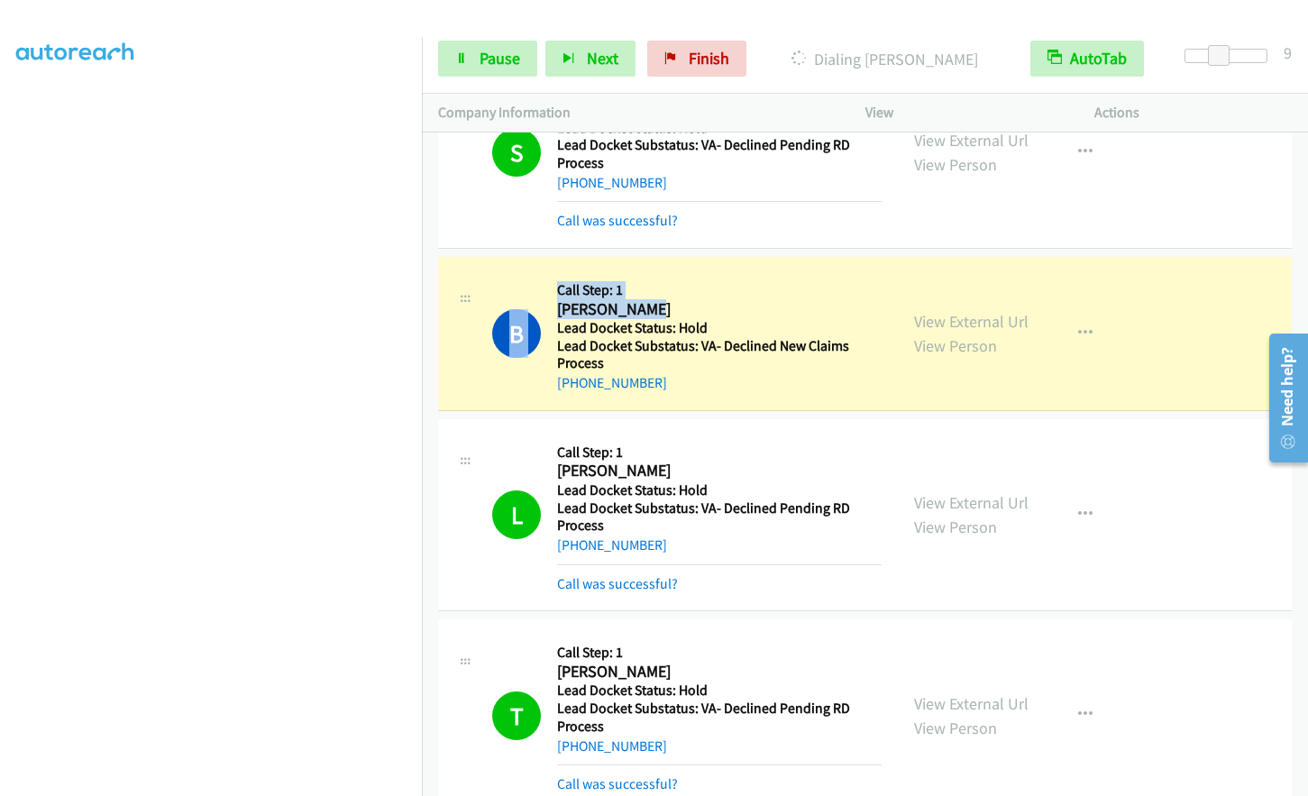
drag, startPoint x: 550, startPoint y: 305, endPoint x: 660, endPoint y: 307, distance: 110.0
click at [660, 307] on div "B Callback Scheduled Call Step: 1 [PERSON_NAME] America/New_York Lead Docket St…" at bounding box center [687, 333] width 390 height 121
click at [679, 304] on h2 "[PERSON_NAME]" at bounding box center [719, 309] width 325 height 21
drag, startPoint x: 656, startPoint y: 308, endPoint x: 558, endPoint y: 312, distance: 97.5
click at [558, 312] on h2 "[PERSON_NAME]" at bounding box center [719, 309] width 325 height 21
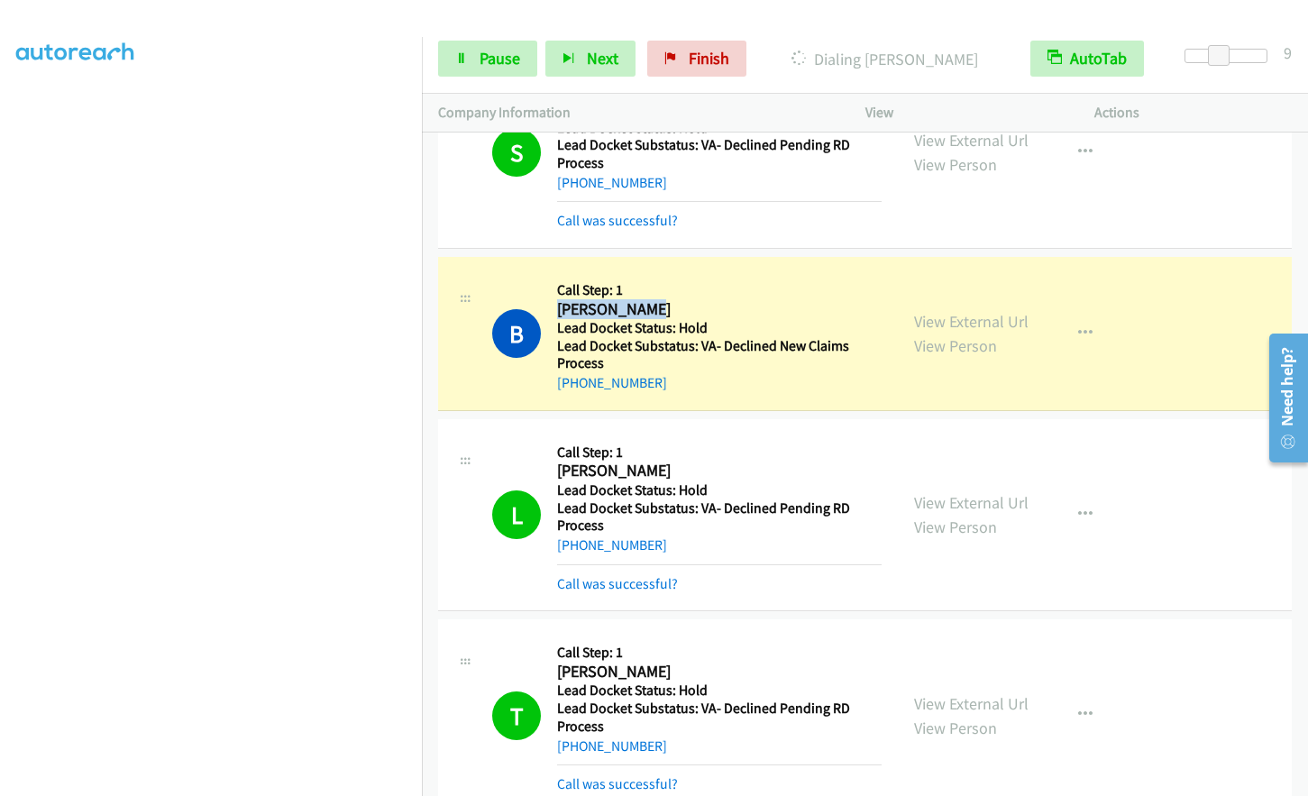
copy h2 "[PERSON_NAME]"
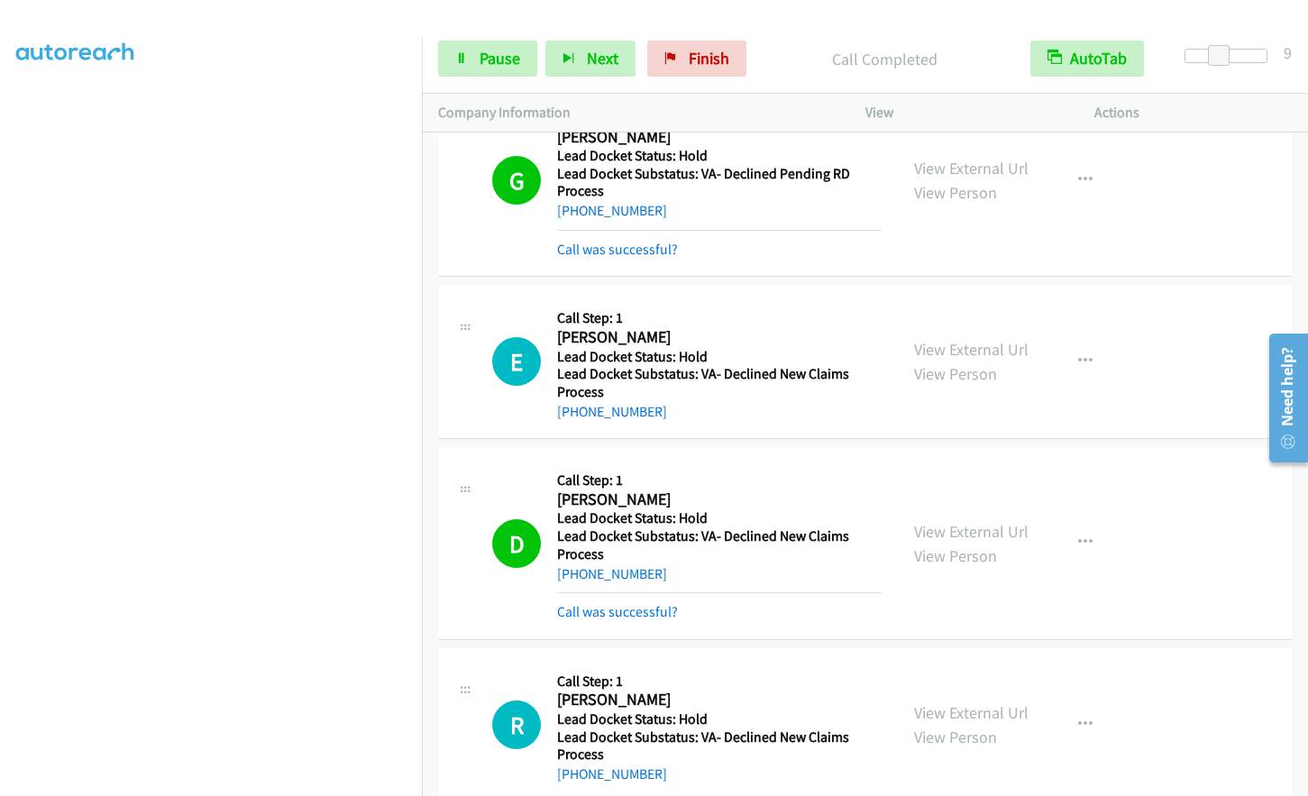
scroll to position [14090, 0]
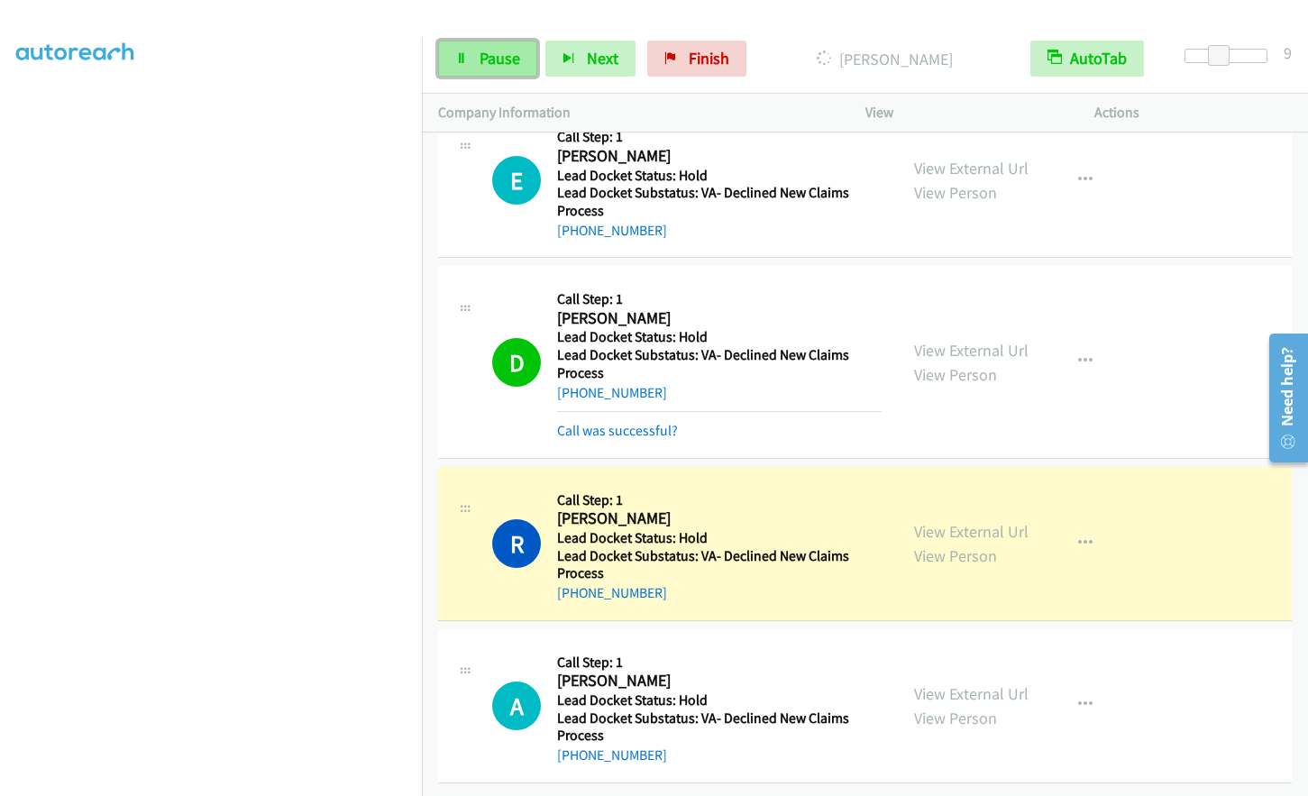
click at [472, 68] on link "Pause" at bounding box center [487, 59] width 99 height 36
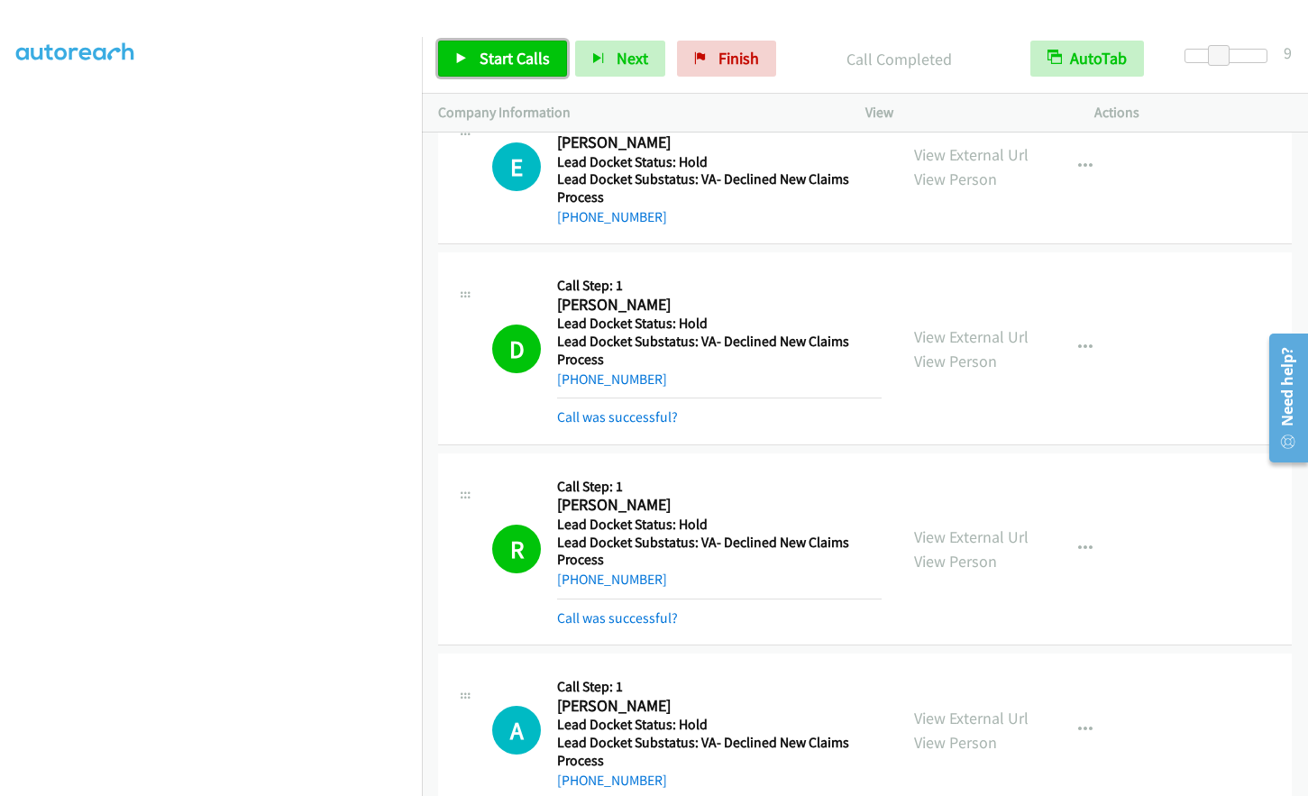
drag, startPoint x: 496, startPoint y: 58, endPoint x: 506, endPoint y: 58, distance: 9.9
click at [499, 58] on span "Start Calls" at bounding box center [515, 58] width 70 height 21
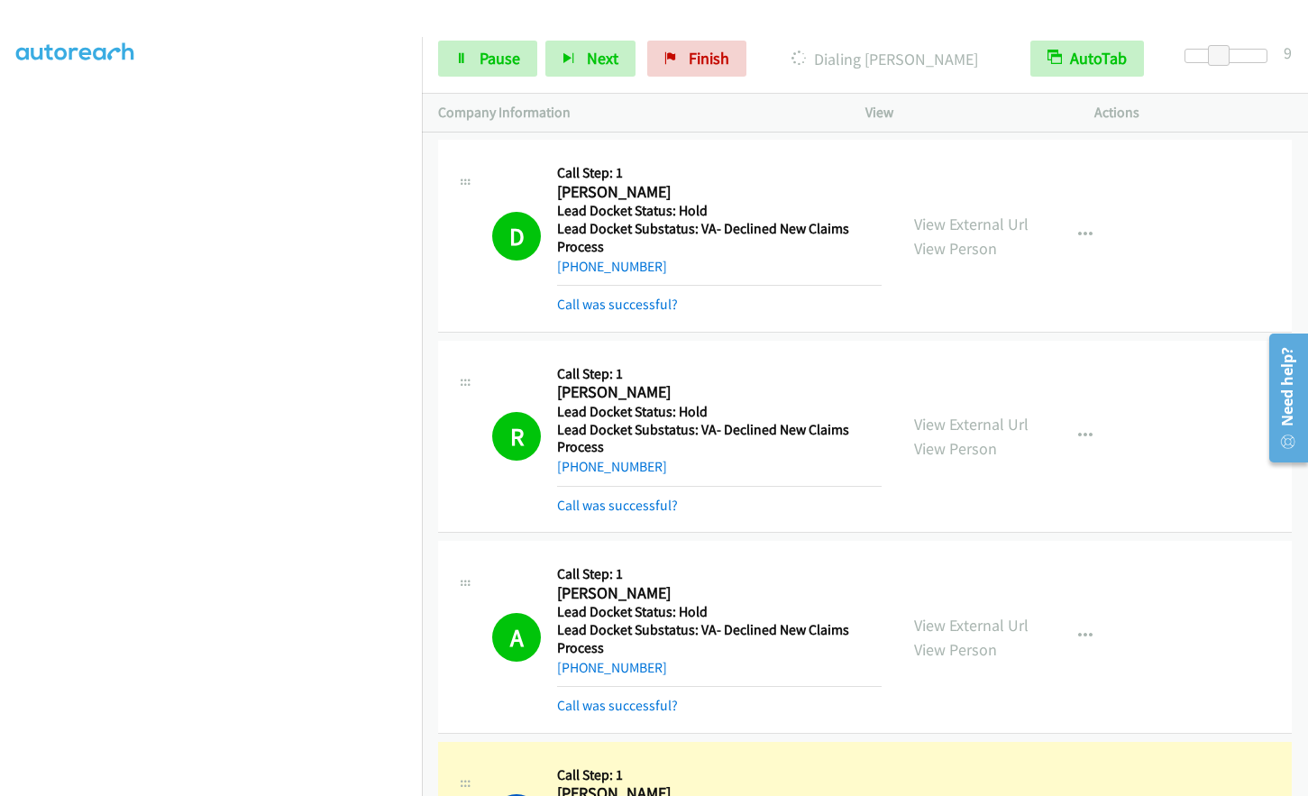
scroll to position [14541, 0]
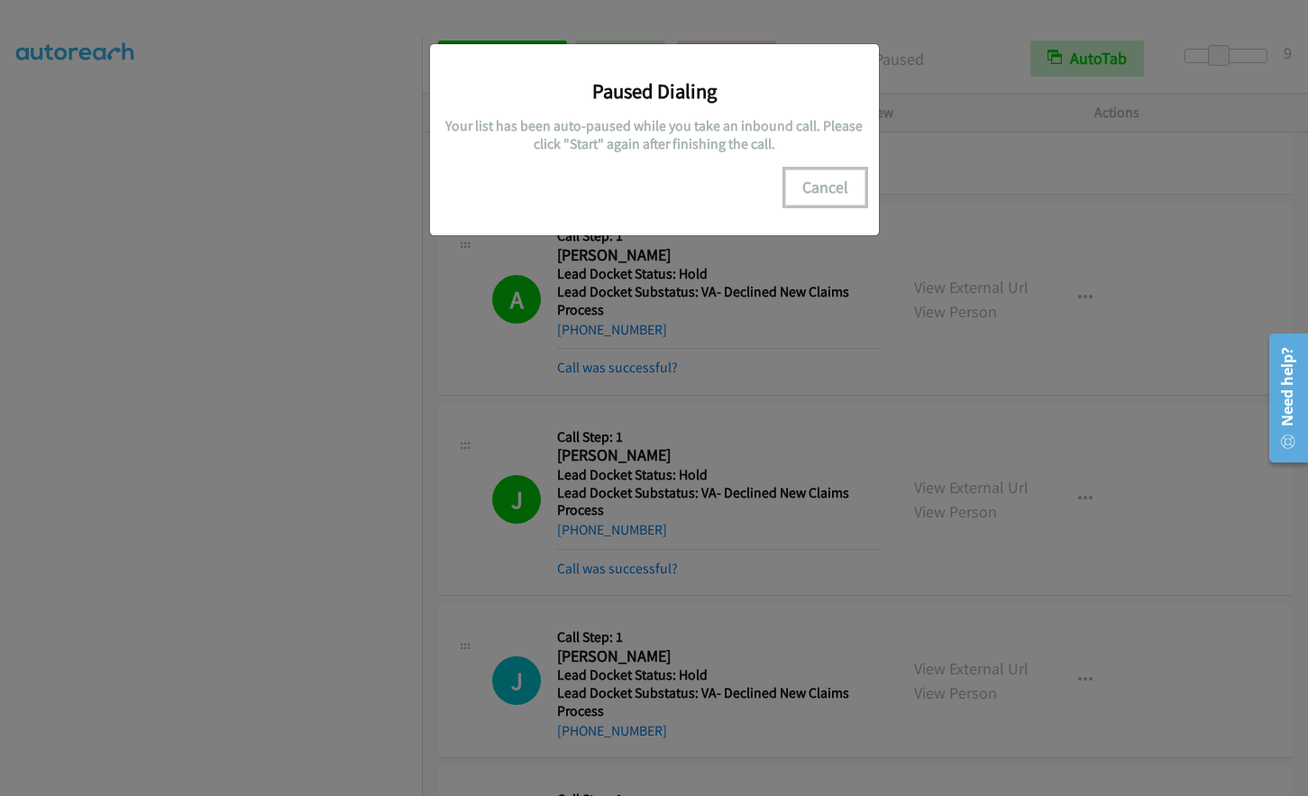
click at [823, 174] on button "Cancel" at bounding box center [825, 188] width 80 height 36
